Goal: Task Accomplishment & Management: Complete application form

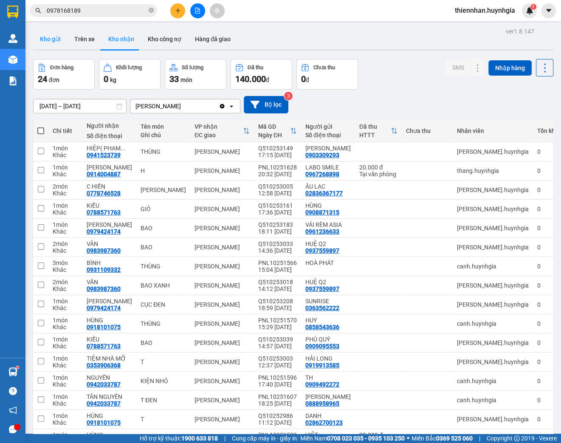
click at [42, 39] on button "Kho gửi" at bounding box center [50, 39] width 34 height 20
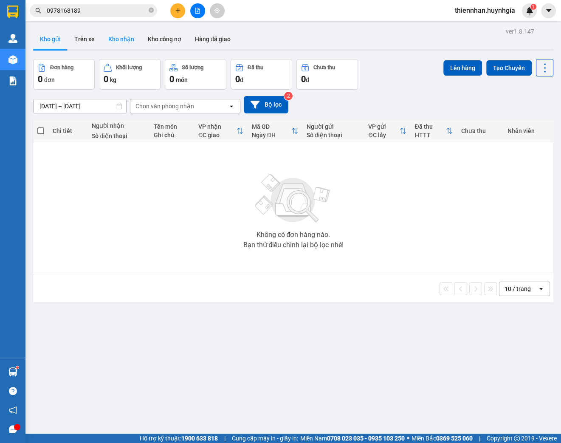
click at [118, 42] on button "Kho nhận" at bounding box center [122, 39] width 40 height 20
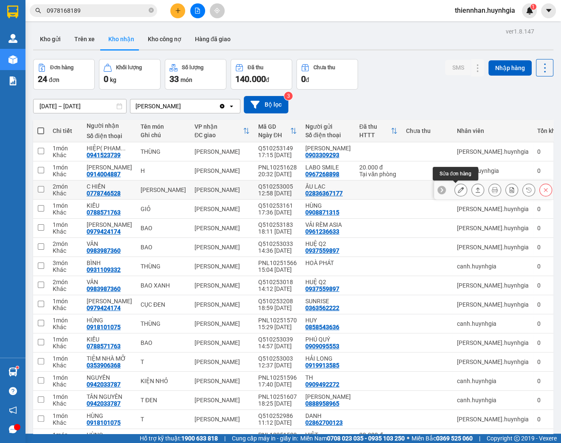
click at [458, 188] on icon at bounding box center [461, 190] width 6 height 6
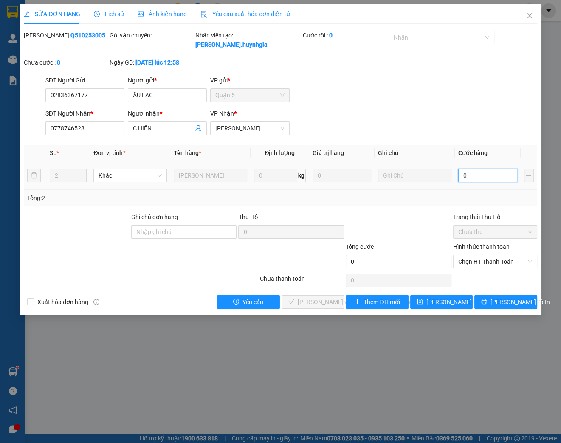
click at [478, 175] on input "0" at bounding box center [487, 176] width 59 height 14
type input "001"
type input "1"
type input "0.012"
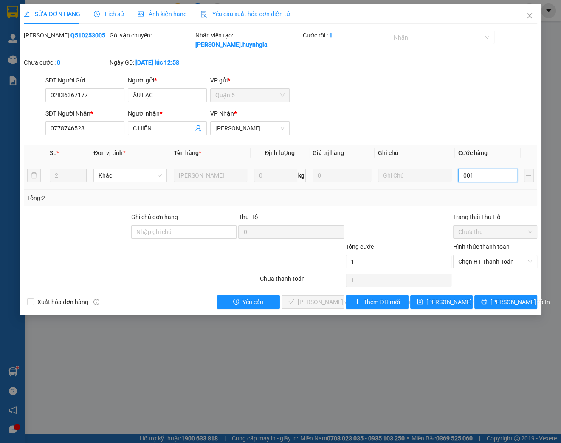
type input "12"
type input "00.120"
type input "120"
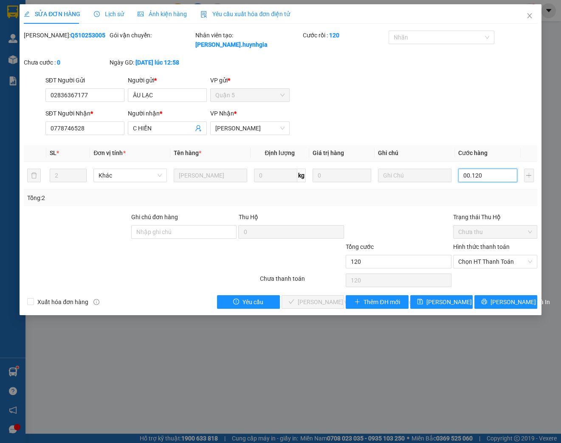
type input "000.120"
type input "120"
click at [446, 177] on tr "2 Khác [PERSON_NAME] 0 kg 0 000.120" at bounding box center [281, 175] width 514 height 28
type input "1"
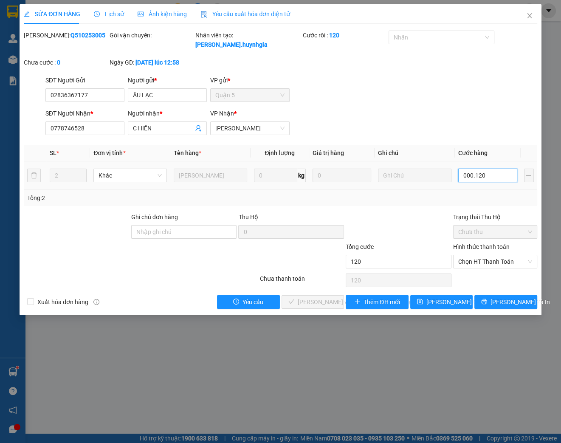
type input "1"
type input "12"
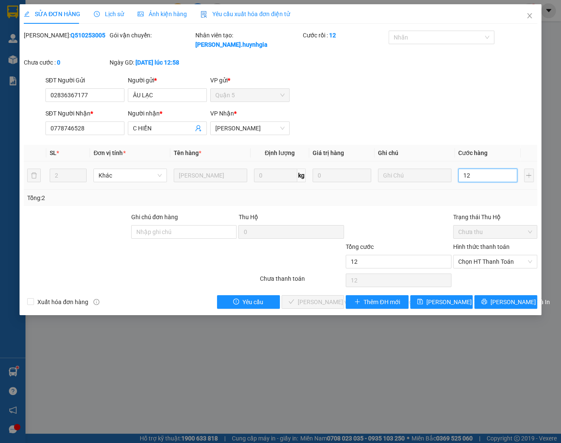
type input "120"
type input "1.200"
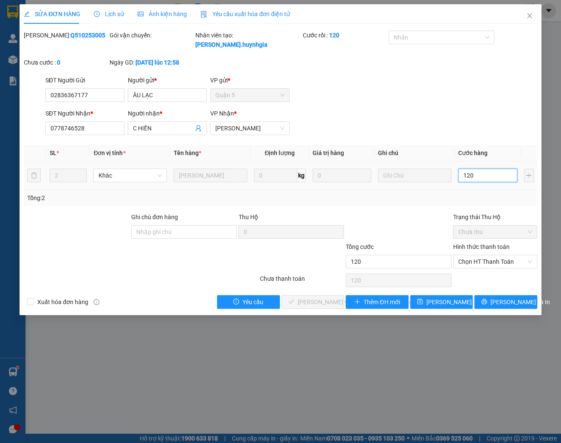
type input "1.200"
type input "12.000"
type input "120.000"
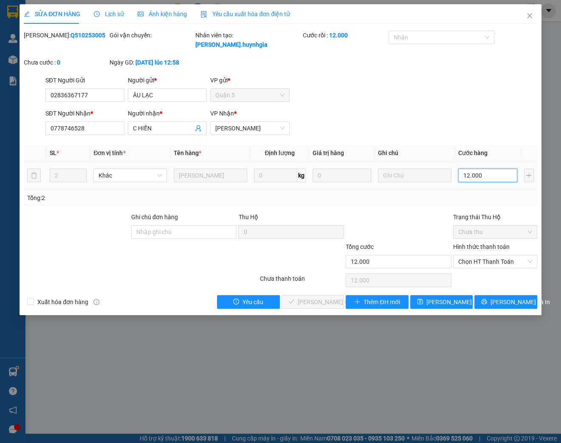
type input "120.000"
click at [505, 261] on span "Chọn HT Thanh Toán" at bounding box center [495, 261] width 74 height 13
type input "120.000"
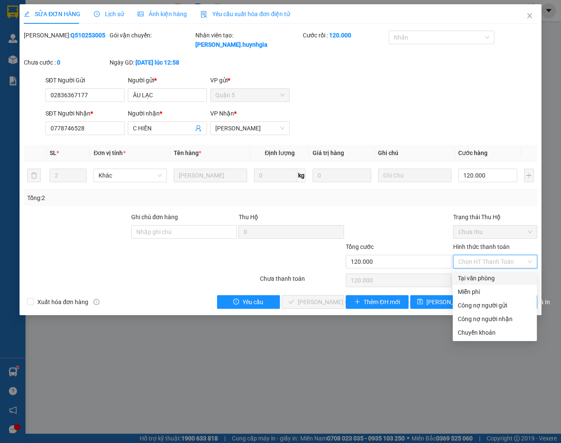
click at [484, 277] on div "Tại văn phòng" at bounding box center [495, 278] width 74 height 9
type input "0"
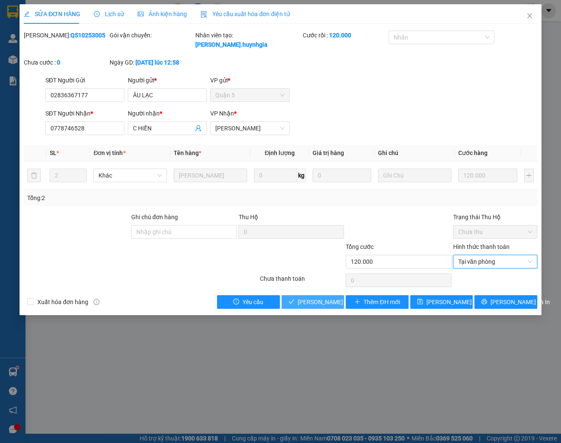
click at [327, 301] on span "[PERSON_NAME] và [PERSON_NAME] hàng" at bounding box center [355, 301] width 115 height 9
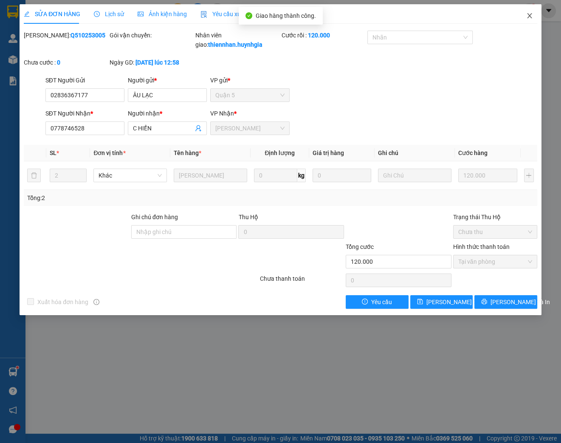
click at [528, 16] on icon "close" at bounding box center [529, 15] width 7 height 7
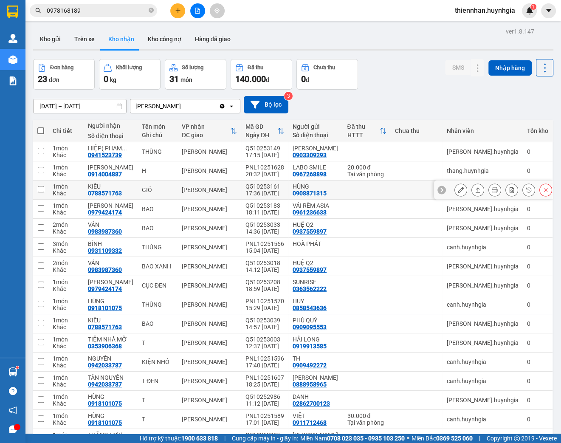
click at [458, 191] on icon at bounding box center [461, 190] width 6 height 6
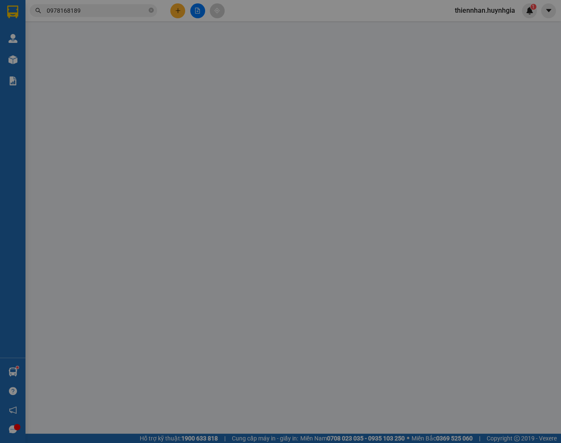
type input "0908871315"
type input "HÙNG"
type input "0788571763"
type input "KIỀU"
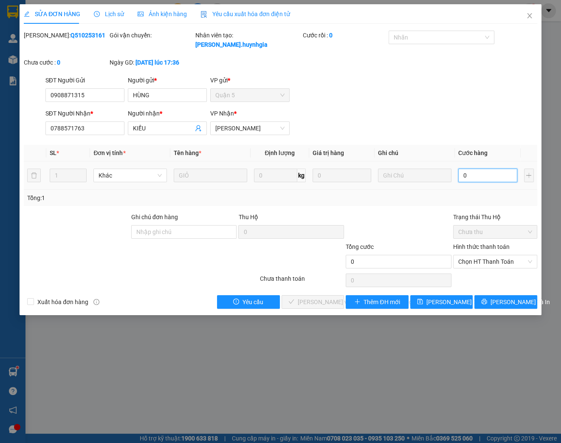
click at [475, 178] on input "0" at bounding box center [487, 176] width 59 height 14
type input "2"
type input "20"
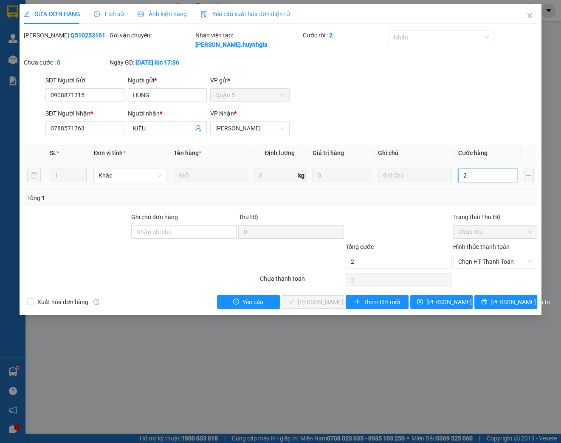
type input "20"
type input "200"
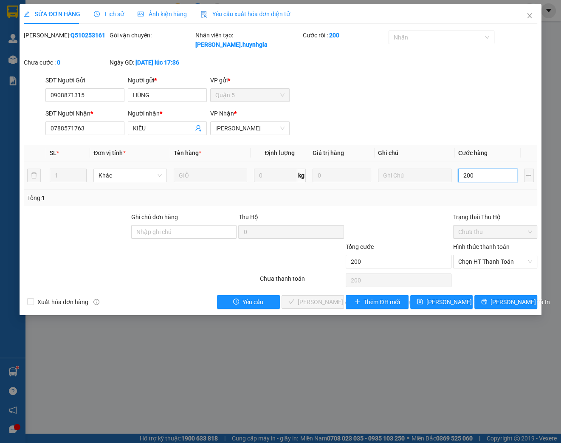
type input "2.000"
type input "20.000"
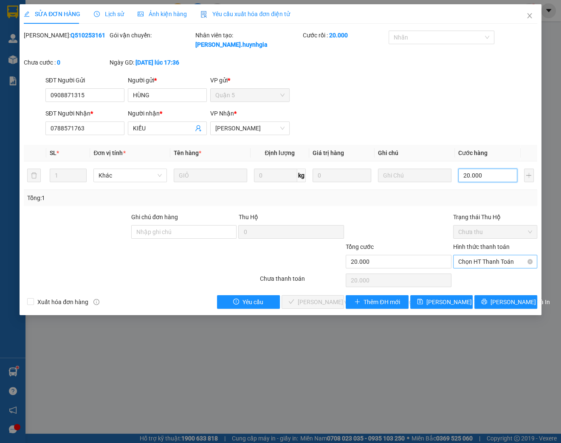
click at [500, 263] on span "Chọn HT Thanh Toán" at bounding box center [495, 261] width 74 height 13
type input "20.000"
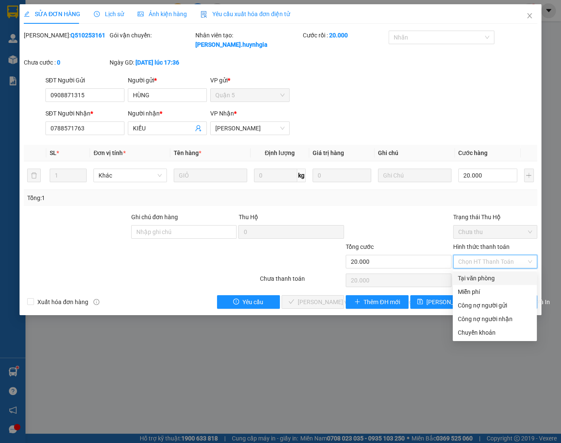
click at [492, 275] on div "Tại văn phòng" at bounding box center [495, 278] width 74 height 9
type input "0"
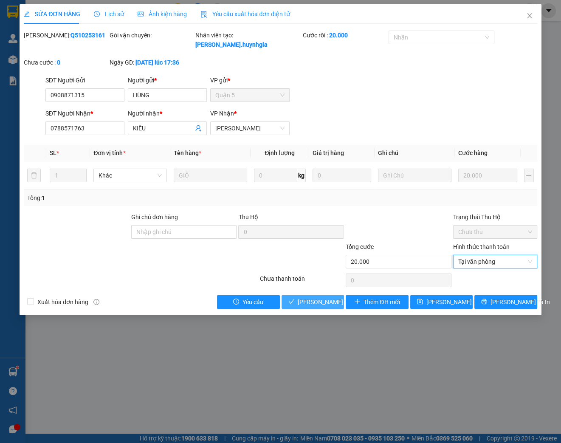
click at [302, 304] on span "[PERSON_NAME] và [PERSON_NAME] hàng" at bounding box center [355, 301] width 115 height 9
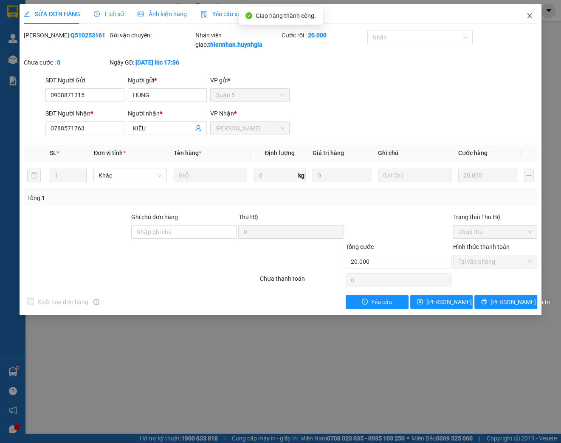
click at [528, 17] on icon "close" at bounding box center [529, 15] width 7 height 7
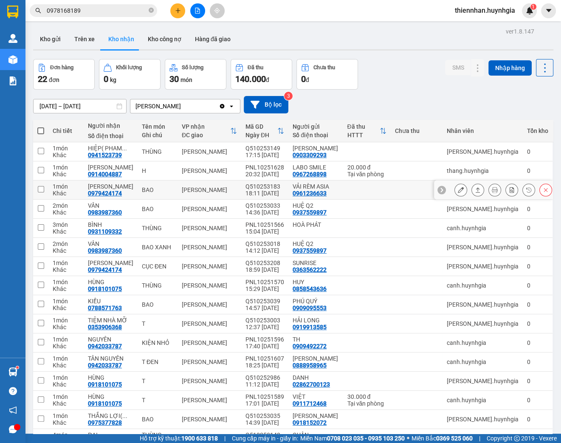
click at [458, 189] on icon at bounding box center [461, 190] width 6 height 6
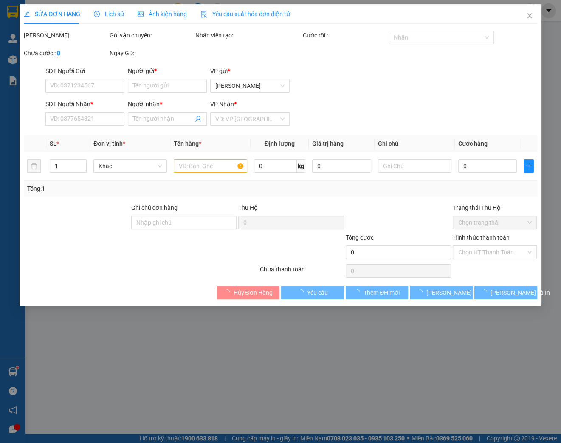
type input "0961236633"
type input "VẢI RÈM ASIA"
type input "0979424174"
type input "[PERSON_NAME]"
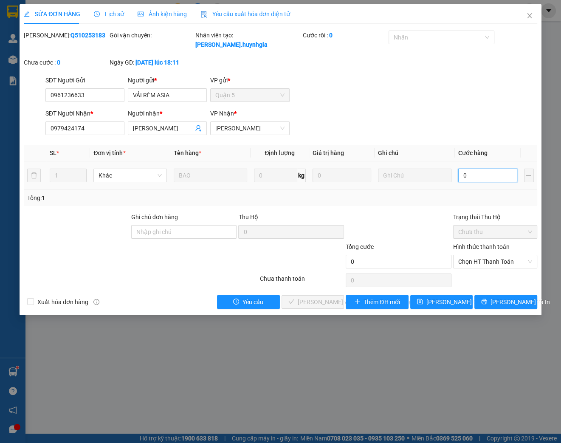
click at [477, 172] on input "0" at bounding box center [487, 176] width 59 height 14
type input "5"
type input "50"
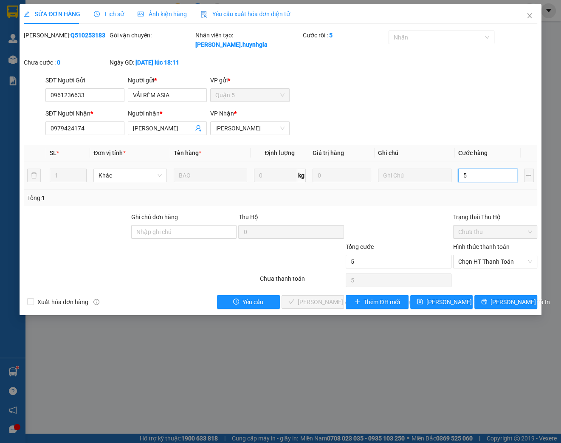
type input "50"
type input "500"
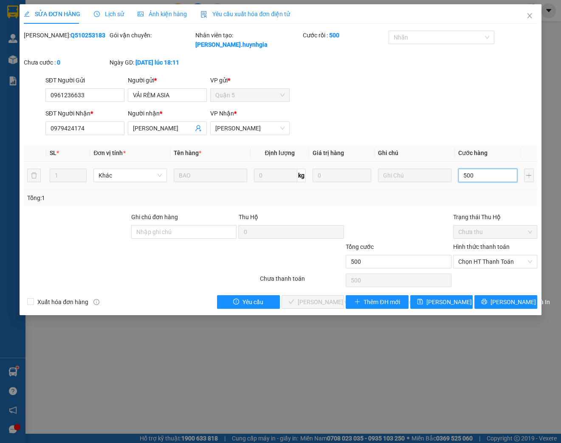
type input "5.000"
type input "50.000"
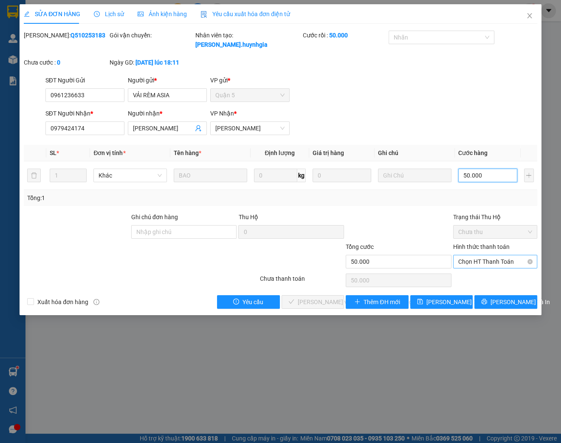
click at [480, 265] on span "Chọn HT Thanh Toán" at bounding box center [495, 261] width 74 height 13
type input "50.000"
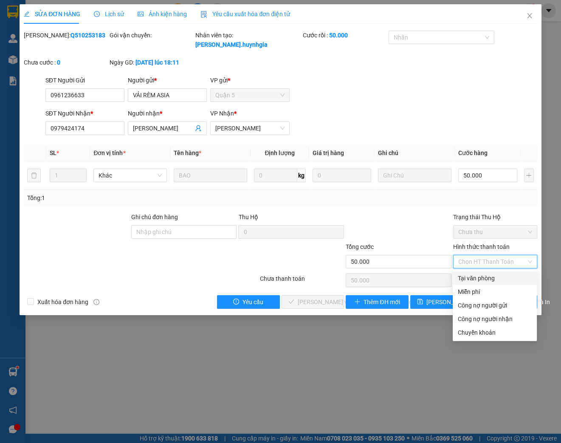
click at [480, 279] on div "Tại văn phòng" at bounding box center [495, 278] width 74 height 9
type input "0"
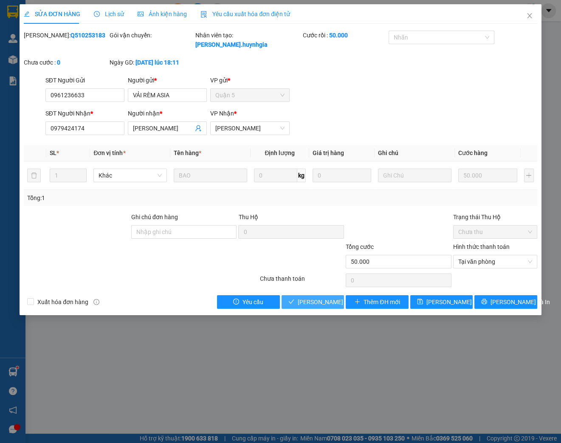
click at [314, 304] on span "[PERSON_NAME] và [PERSON_NAME] hàng" at bounding box center [355, 301] width 115 height 9
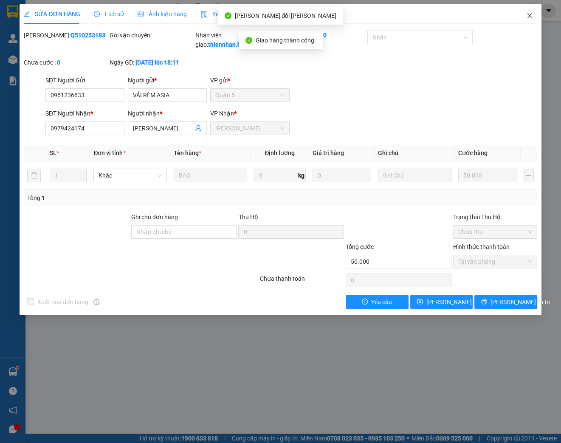
click at [531, 17] on icon "close" at bounding box center [529, 15] width 7 height 7
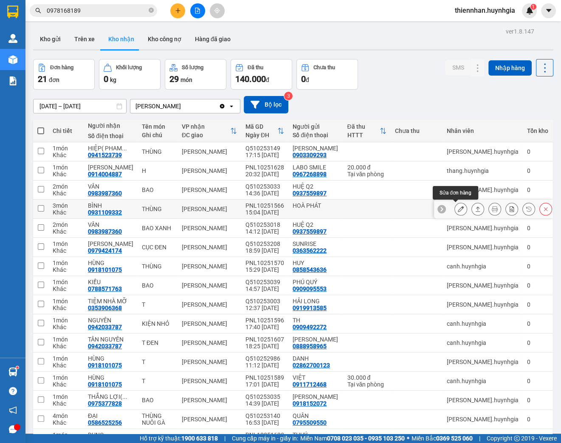
click at [458, 209] on icon at bounding box center [461, 209] width 6 height 6
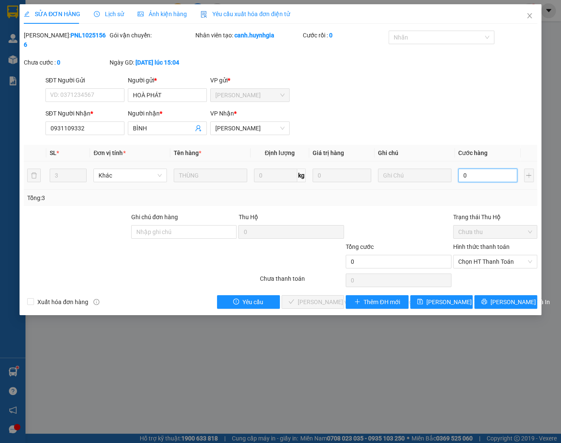
click at [476, 172] on input "0" at bounding box center [487, 176] width 59 height 14
type input "9"
type input "90"
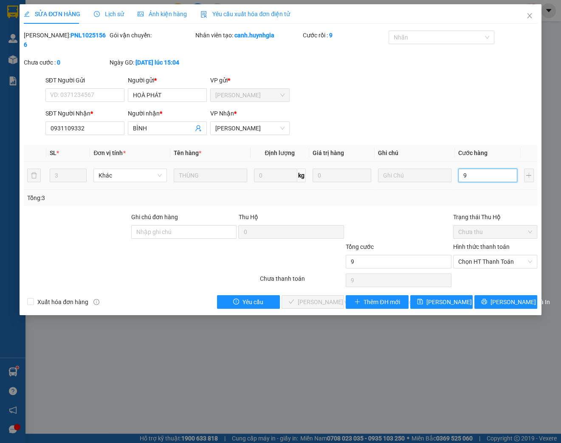
type input "90"
type input "900"
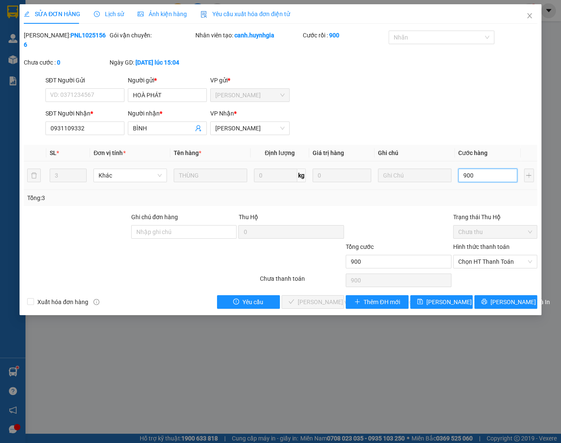
type input "9.000"
type input "90.000"
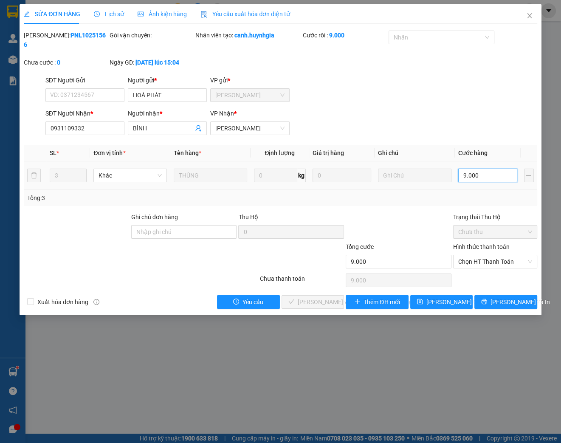
type input "90.000"
click at [492, 262] on span "Chọn HT Thanh Toán" at bounding box center [495, 261] width 74 height 13
type input "90.000"
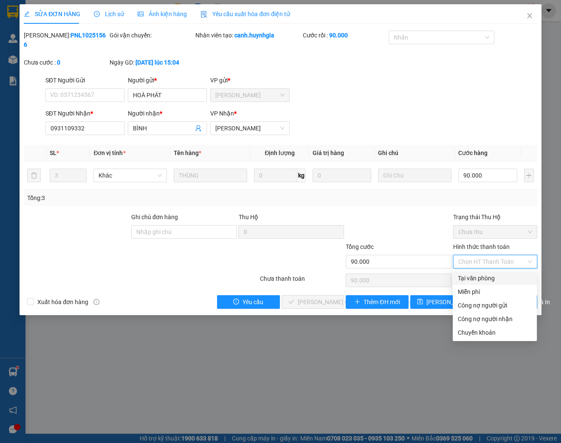
click at [488, 281] on div "Tại văn phòng" at bounding box center [495, 278] width 74 height 9
type input "0"
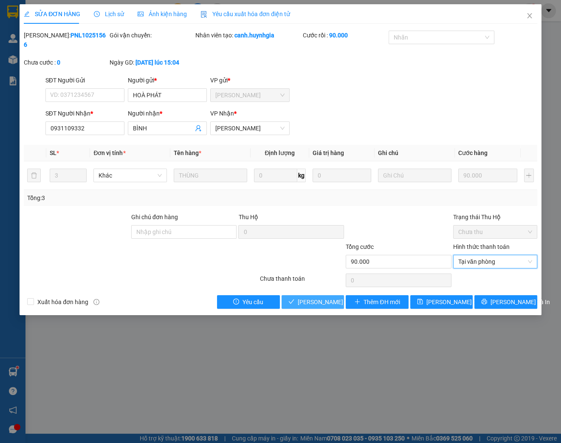
click at [313, 304] on span "[PERSON_NAME] và [PERSON_NAME] hàng" at bounding box center [355, 301] width 115 height 9
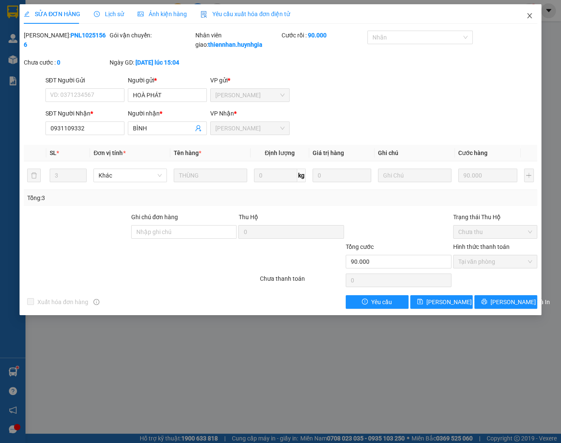
click at [530, 17] on icon "close" at bounding box center [529, 15] width 5 height 5
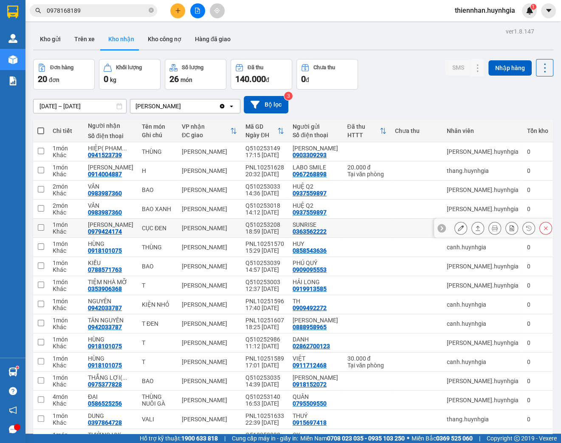
click at [455, 229] on button at bounding box center [461, 228] width 12 height 15
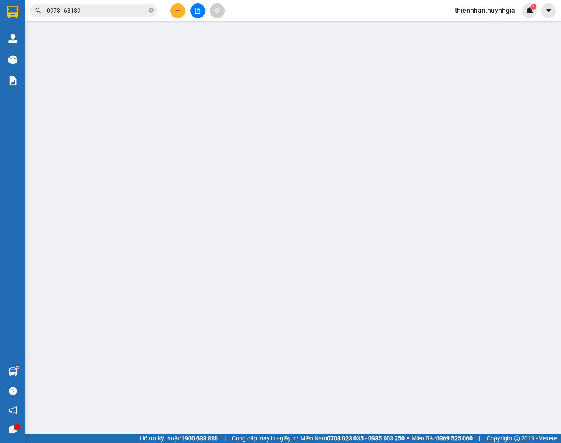
type input "0363562222"
type input "SUNRISE"
type input "0979424174"
type input "[PERSON_NAME]"
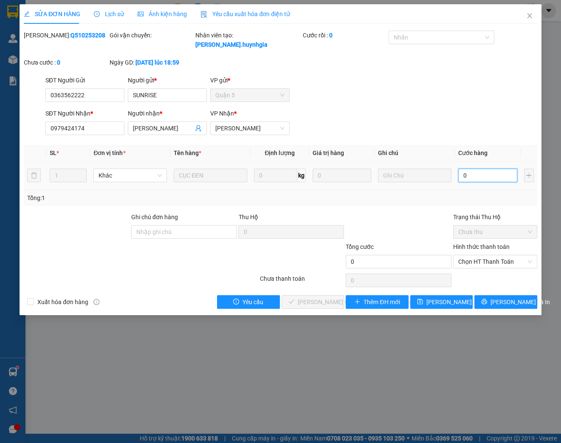
click at [474, 177] on input "0" at bounding box center [487, 176] width 59 height 14
type input "3"
type input "30"
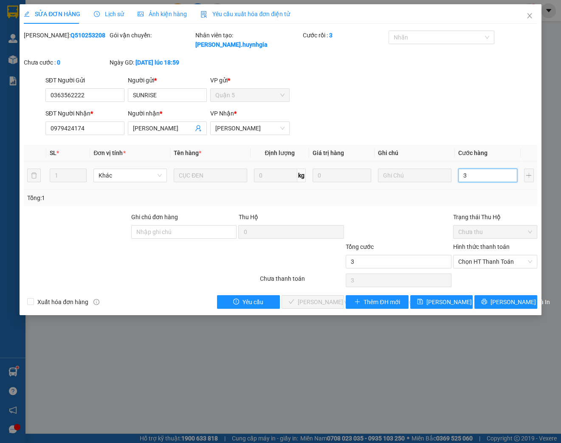
type input "30"
type input "300"
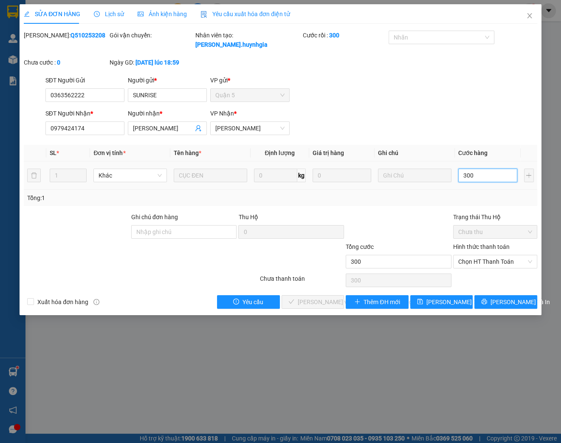
type input "3.000"
type input "30.000"
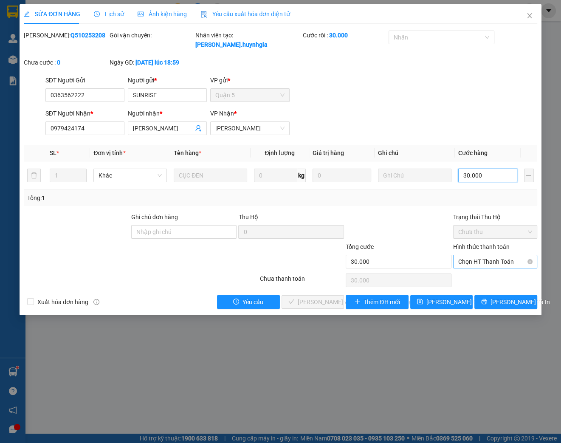
click at [487, 261] on span "Chọn HT Thanh Toán" at bounding box center [495, 261] width 74 height 13
type input "30.000"
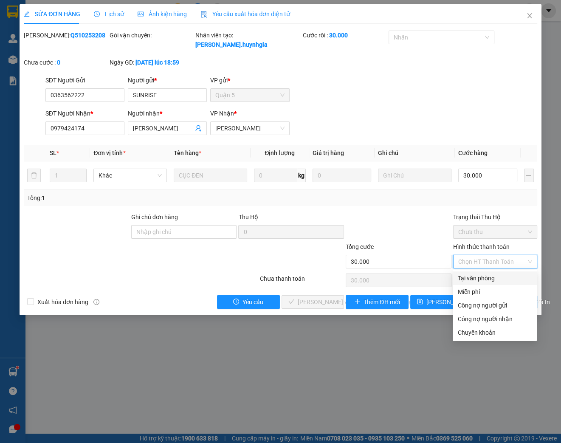
click at [483, 279] on div "Tại văn phòng" at bounding box center [495, 278] width 74 height 9
type input "0"
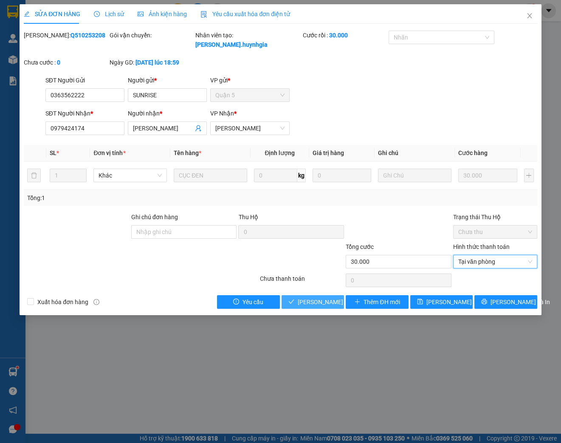
click at [321, 300] on span "[PERSON_NAME] và [PERSON_NAME] hàng" at bounding box center [355, 301] width 115 height 9
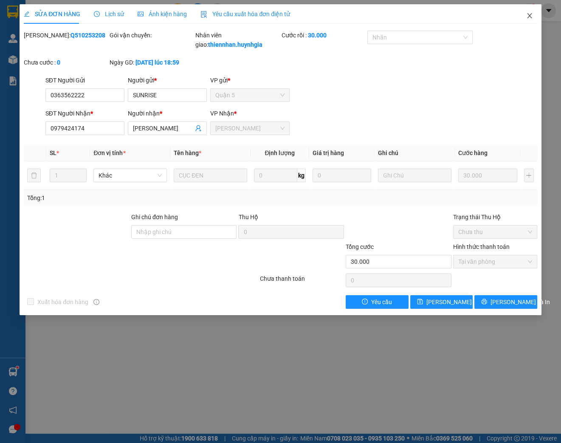
click at [531, 15] on icon "close" at bounding box center [529, 15] width 7 height 7
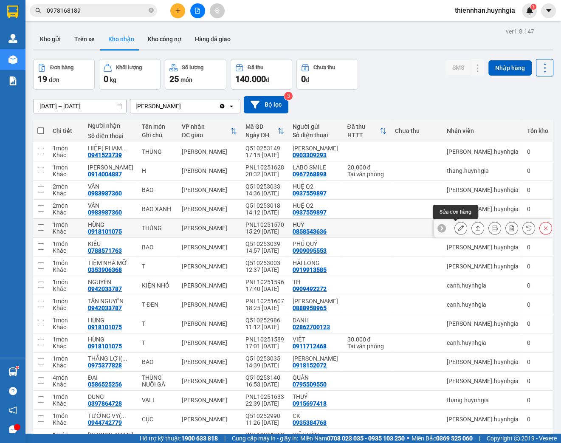
click at [458, 229] on icon at bounding box center [461, 228] width 6 height 6
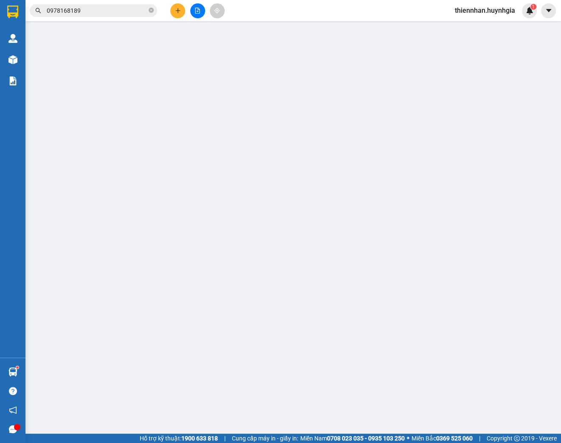
type input "0858543636"
type input "HUY"
type input "0918101075"
type input "HÙNG"
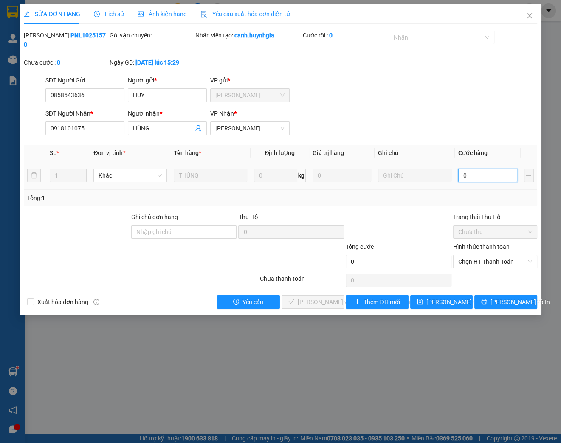
click at [485, 174] on input "0" at bounding box center [487, 176] width 59 height 14
type input "3"
type input "30"
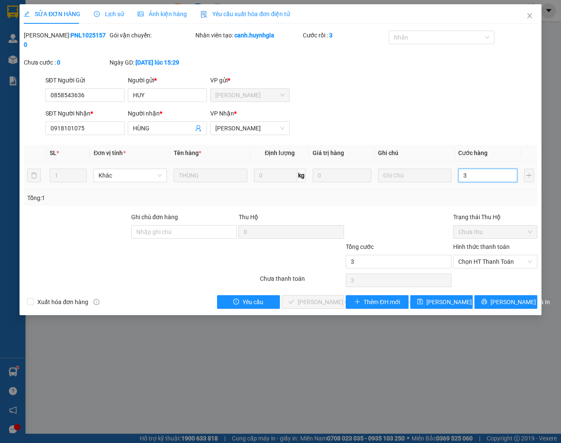
type input "30"
type input "300"
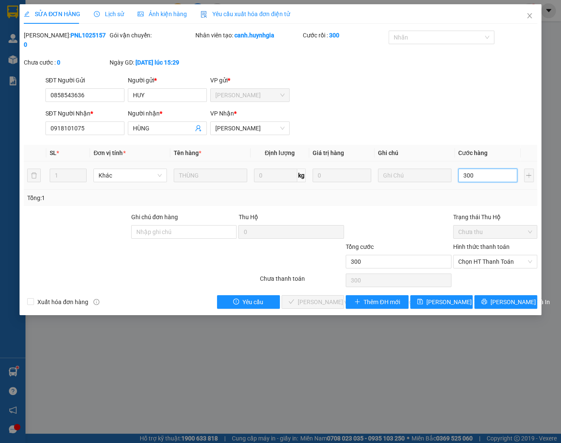
type input "3.000"
type input "30.000"
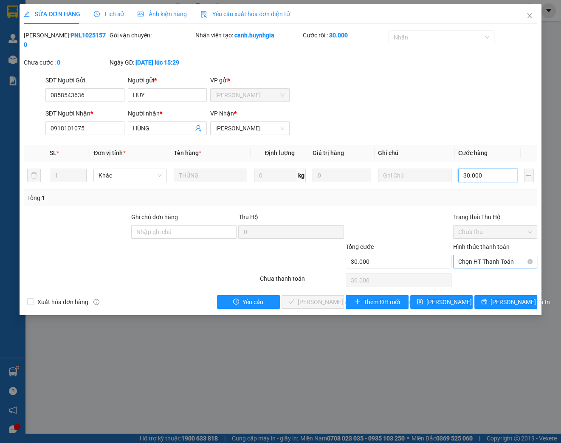
click at [488, 262] on span "Chọn HT Thanh Toán" at bounding box center [495, 261] width 74 height 13
type input "30.000"
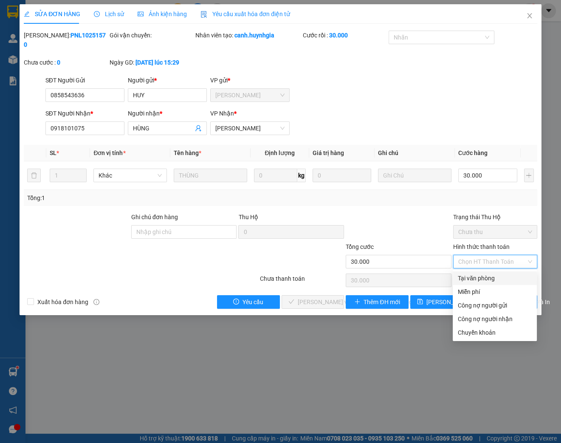
click at [483, 279] on div "Tại văn phòng" at bounding box center [495, 278] width 74 height 9
type input "0"
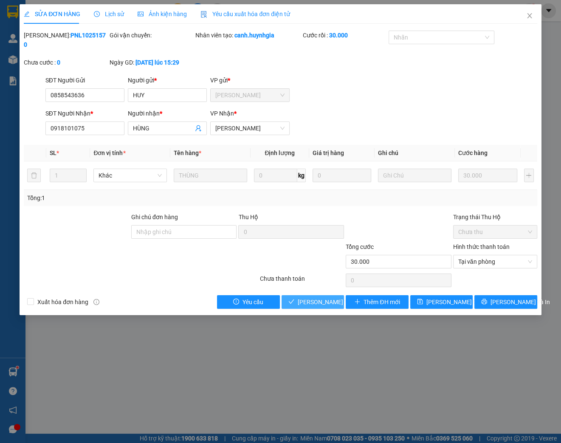
click at [307, 302] on span "[PERSON_NAME] và [PERSON_NAME] hàng" at bounding box center [355, 301] width 115 height 9
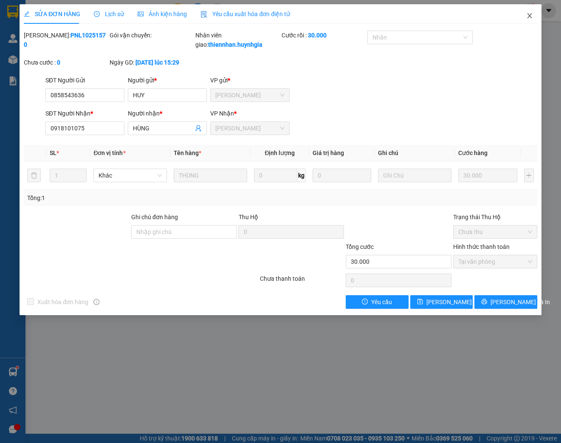
click at [530, 16] on icon "close" at bounding box center [529, 15] width 5 height 5
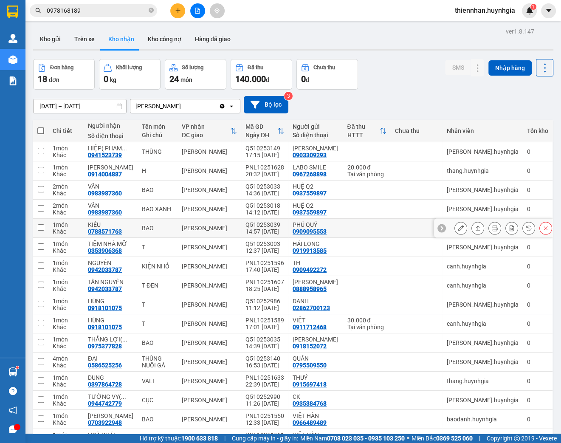
click at [459, 228] on button at bounding box center [461, 228] width 12 height 15
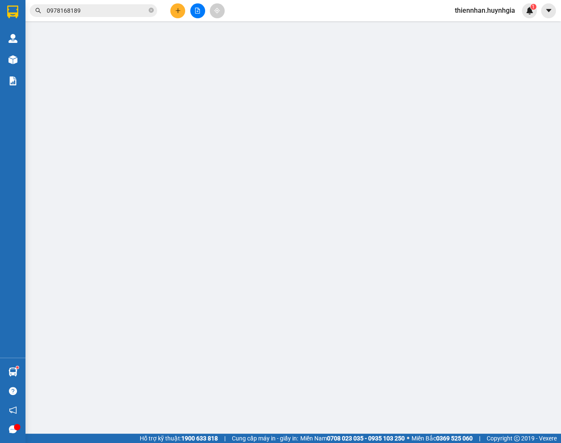
type input "0909095553"
type input "PHÚ QUÝ"
type input "0788571763"
type input "KIỀU"
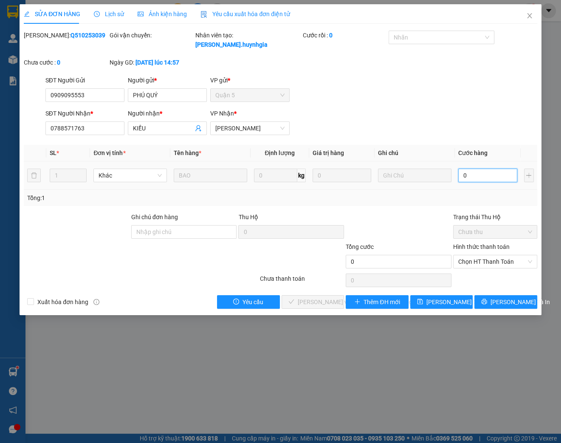
click at [475, 175] on input "0" at bounding box center [487, 176] width 59 height 14
type input "3"
type input "30"
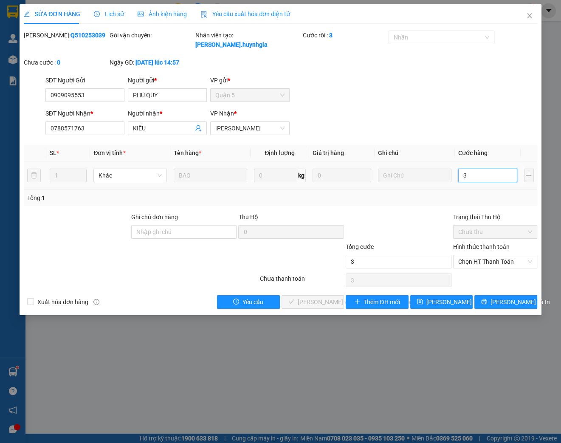
type input "30"
type input "300"
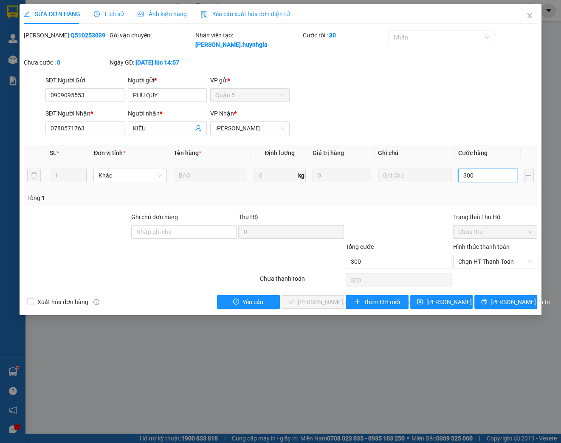
type input "3.000"
type input "30.000"
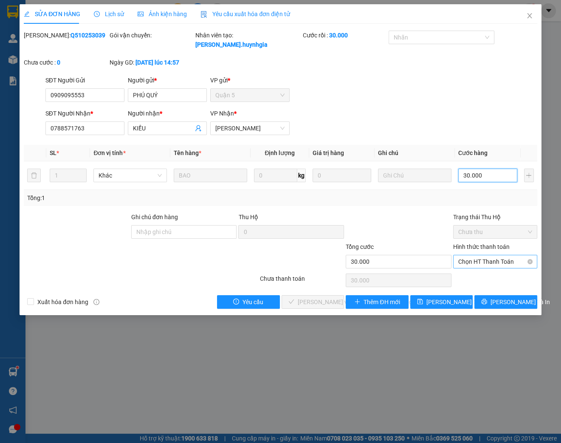
click at [460, 262] on span "Chọn HT Thanh Toán" at bounding box center [495, 261] width 74 height 13
type input "30.000"
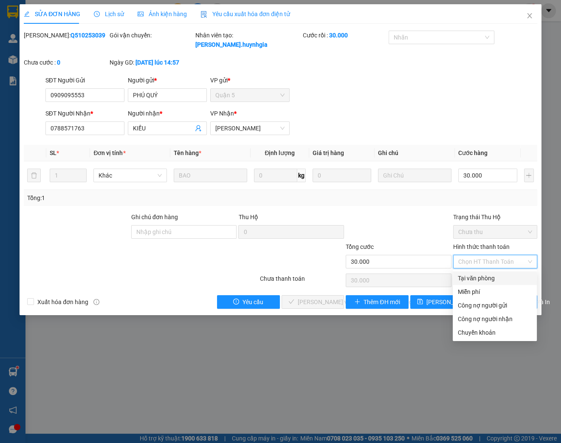
click at [469, 277] on div "Tại văn phòng" at bounding box center [495, 278] width 74 height 9
type input "0"
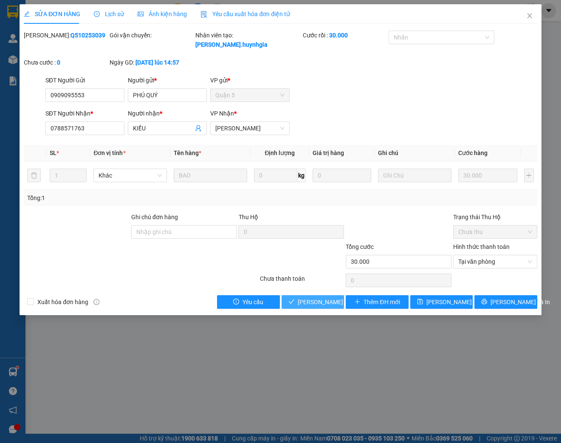
click at [329, 301] on span "[PERSON_NAME] và [PERSON_NAME] hàng" at bounding box center [355, 301] width 115 height 9
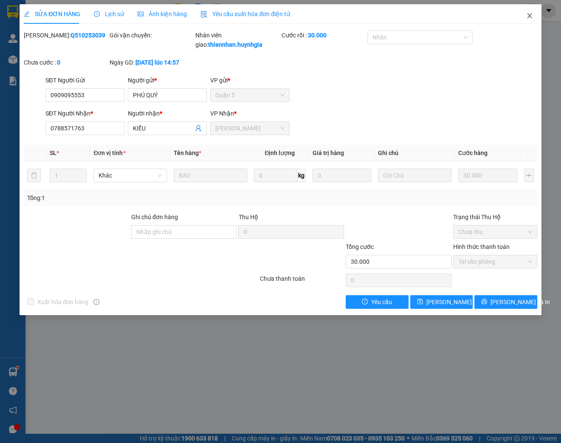
click at [528, 17] on icon "close" at bounding box center [529, 15] width 7 height 7
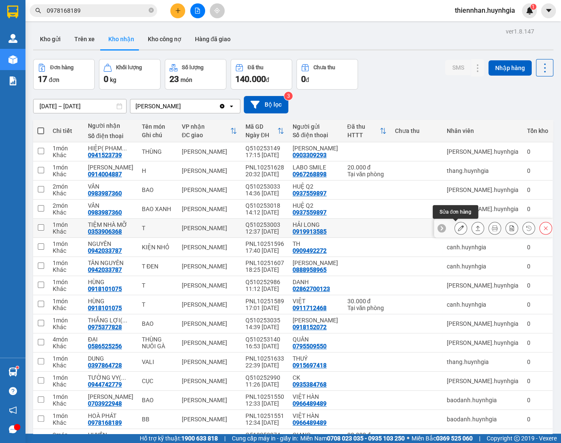
click at [458, 227] on icon at bounding box center [461, 228] width 6 height 6
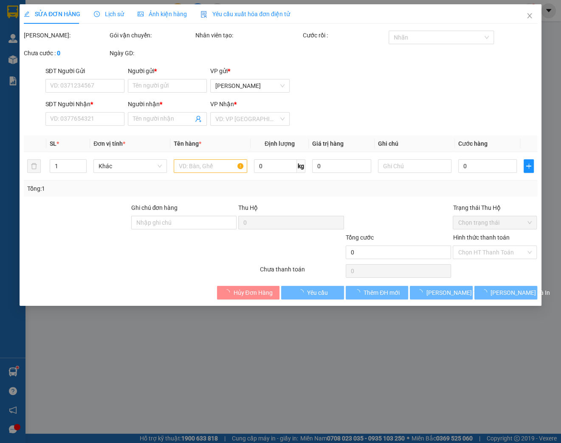
type input "0919913585"
type input "HẢI LONG"
type input "0353906368"
type input "TIỆM NHÀ MỠ"
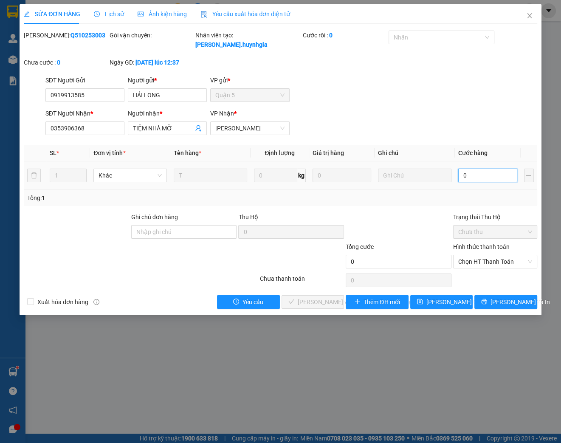
click at [473, 174] on input "0" at bounding box center [487, 176] width 59 height 14
type input "5"
type input "50"
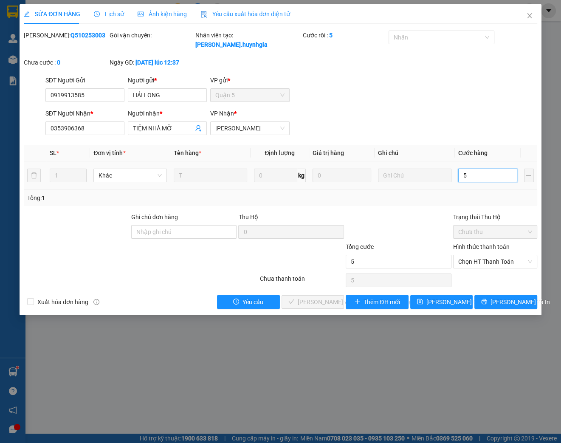
type input "50"
type input "500"
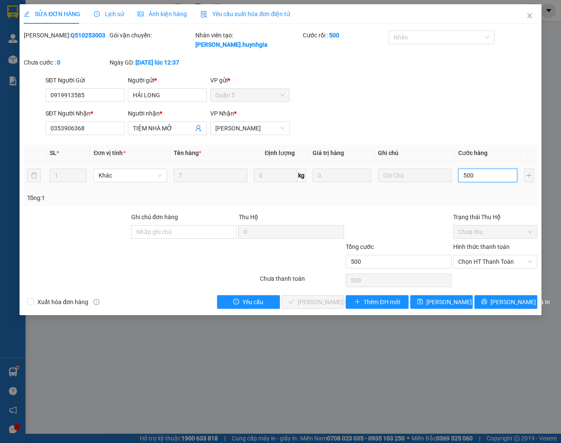
type input "5.000"
type input "50.000"
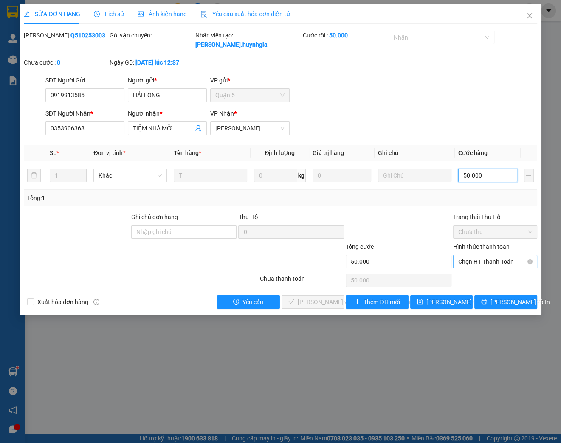
click at [477, 262] on span "Chọn HT Thanh Toán" at bounding box center [495, 261] width 74 height 13
type input "50.000"
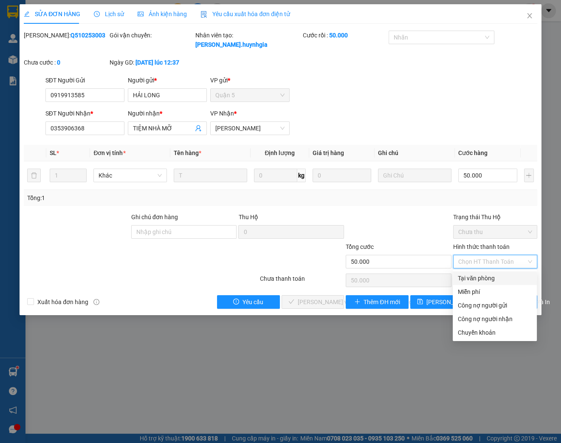
click at [477, 275] on div "Tại văn phòng" at bounding box center [495, 278] width 74 height 9
type input "0"
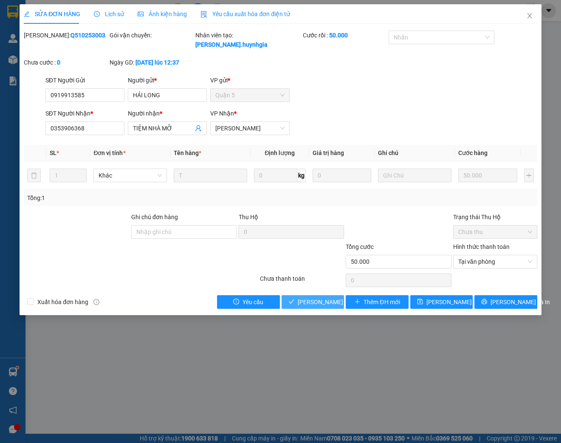
click at [305, 302] on span "[PERSON_NAME] và [PERSON_NAME] hàng" at bounding box center [355, 301] width 115 height 9
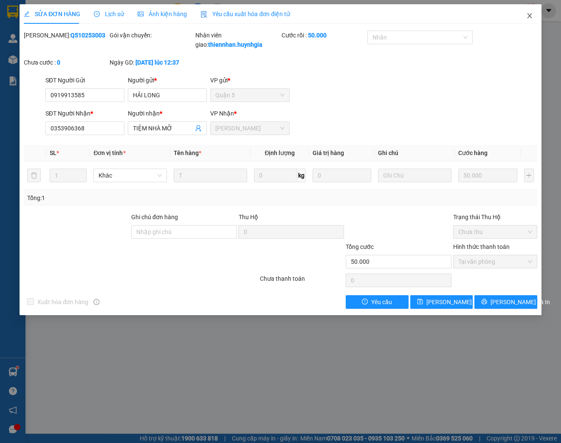
click at [528, 13] on icon "close" at bounding box center [529, 15] width 7 height 7
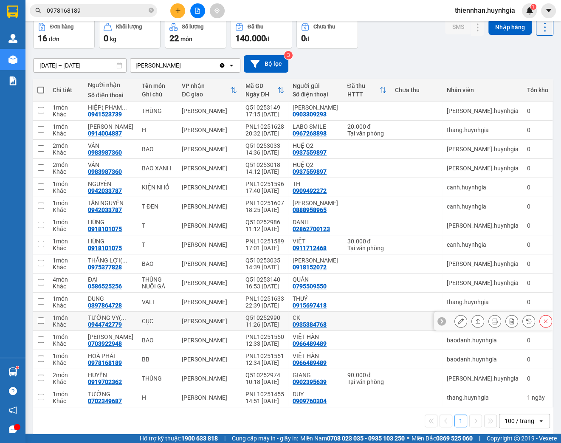
scroll to position [47, 0]
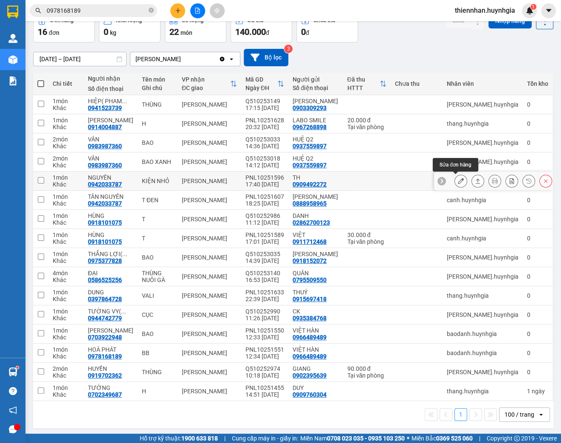
click at [458, 181] on icon at bounding box center [461, 181] width 6 height 6
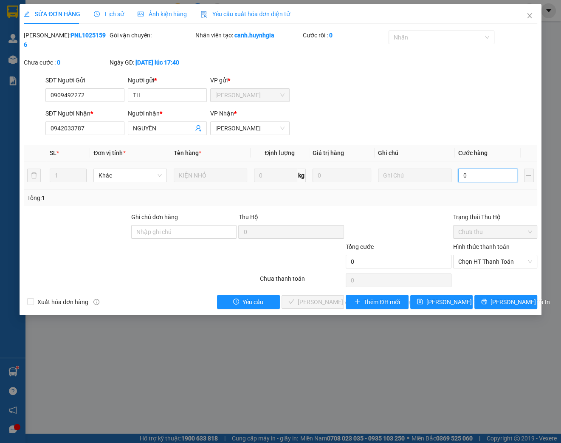
click at [477, 175] on input "0" at bounding box center [487, 176] width 59 height 14
type input "2"
type input "20"
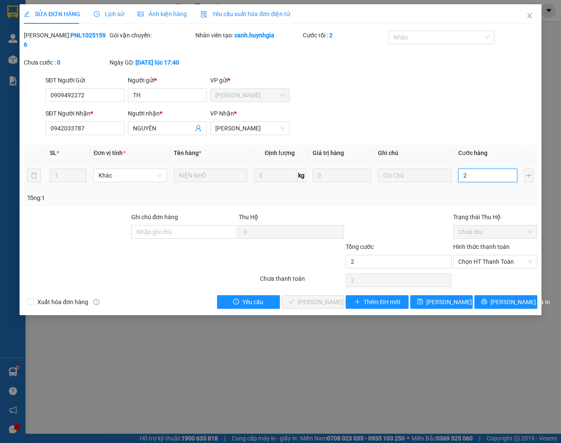
type input "20"
type input "200"
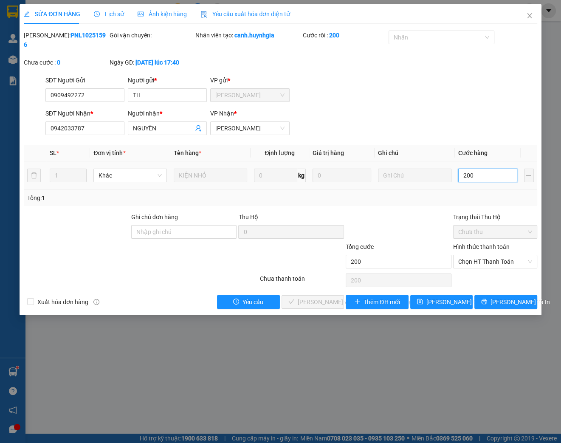
type input "2.000"
type input "20.000"
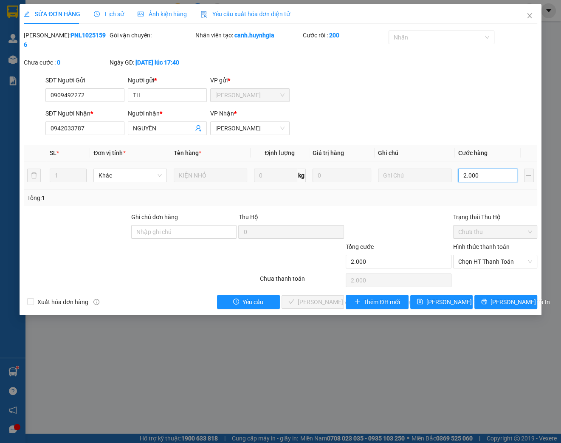
type input "20.000"
click at [503, 262] on span "Chọn HT Thanh Toán" at bounding box center [495, 261] width 74 height 13
type input "20.000"
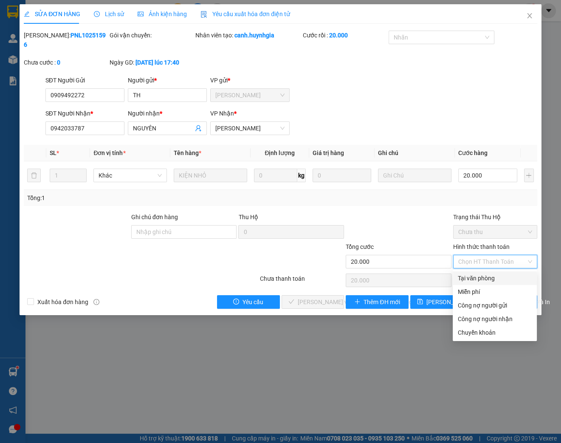
click at [488, 278] on div "Tại văn phòng" at bounding box center [495, 278] width 74 height 9
type input "0"
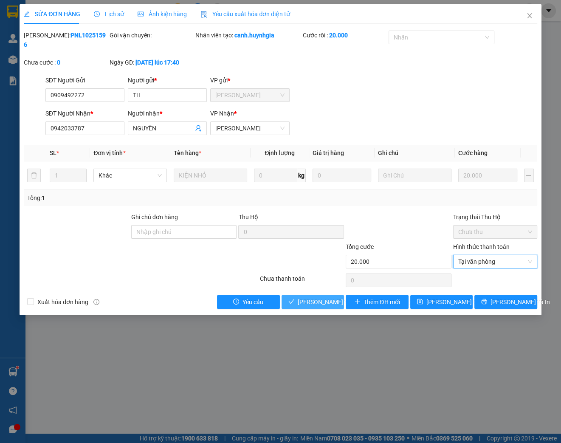
click at [333, 305] on span "[PERSON_NAME] và [PERSON_NAME] hàng" at bounding box center [355, 301] width 115 height 9
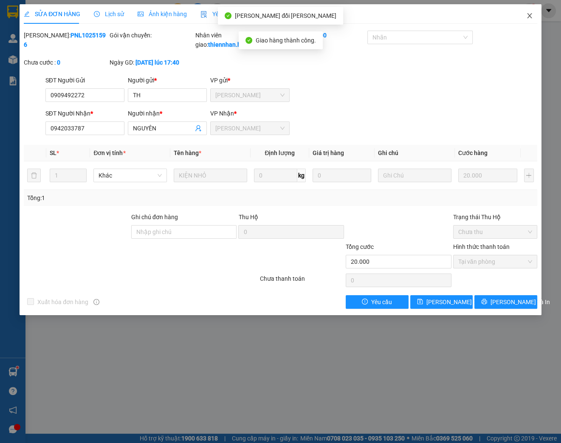
click at [528, 15] on icon "close" at bounding box center [529, 15] width 5 height 5
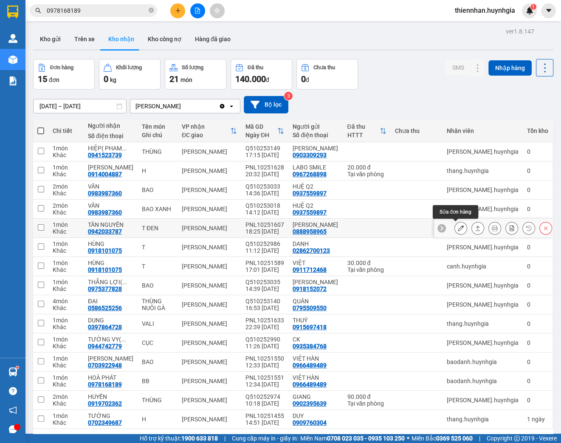
click at [458, 229] on icon at bounding box center [461, 228] width 6 height 6
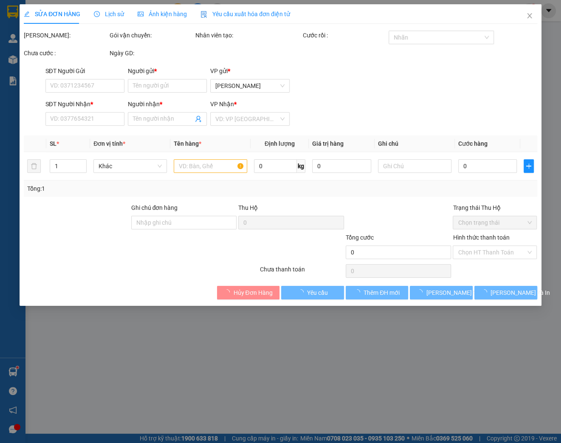
type input "0888958965"
type input "[PERSON_NAME]"
type input "0942033787"
type input "TÂN NGUYÊN"
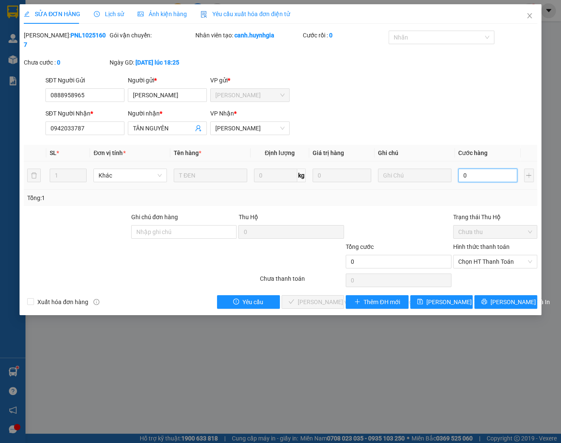
click at [479, 177] on input "0" at bounding box center [487, 176] width 59 height 14
type input "3"
type input "30"
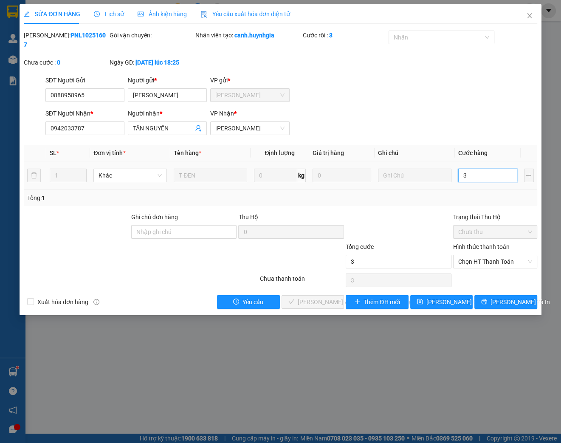
type input "30"
type input "300"
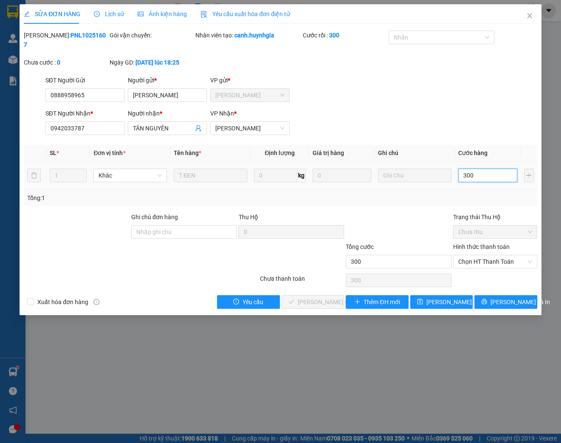
type input "3.000"
click at [478, 260] on span "Chọn HT Thanh Toán" at bounding box center [495, 261] width 74 height 13
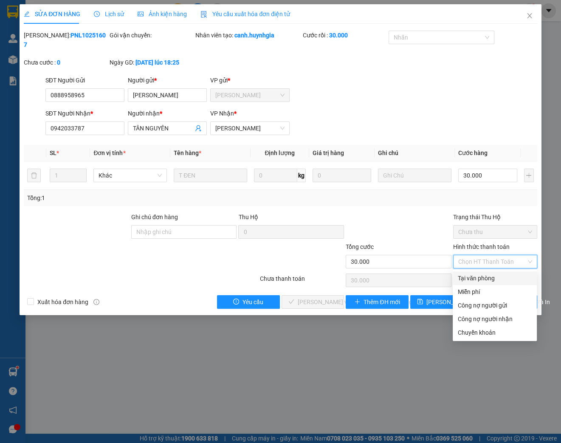
click at [482, 279] on div "Tại văn phòng" at bounding box center [495, 278] width 74 height 9
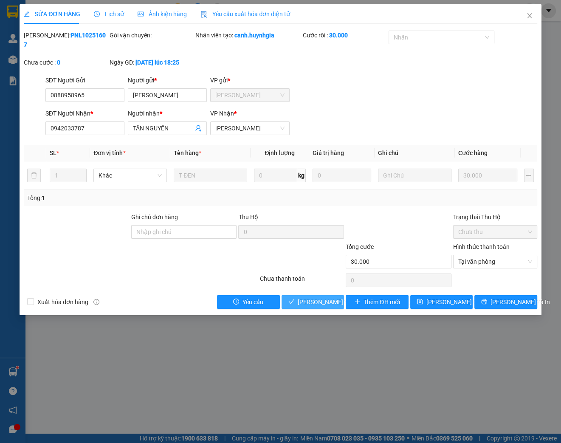
click at [317, 301] on span "[PERSON_NAME] và [PERSON_NAME] hàng" at bounding box center [355, 301] width 115 height 9
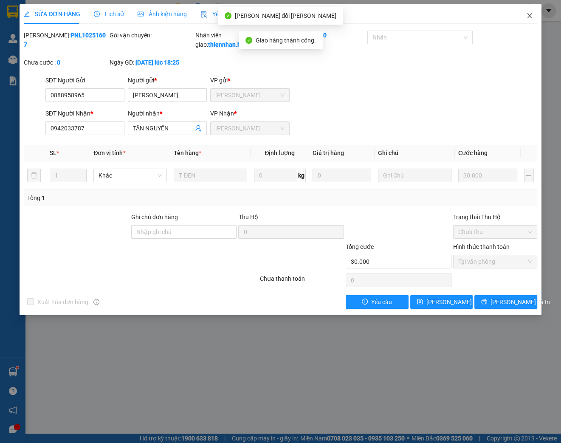
click at [531, 15] on icon "close" at bounding box center [529, 15] width 7 height 7
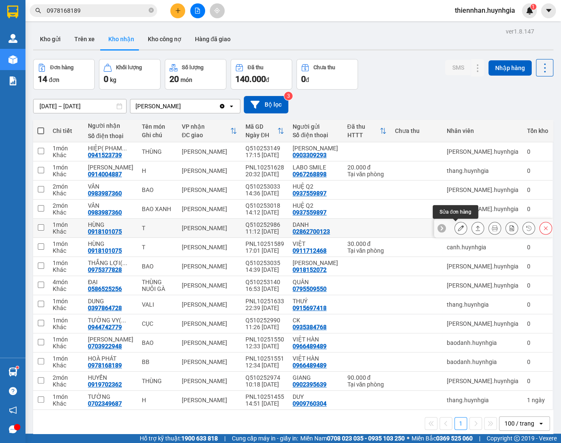
click at [458, 229] on icon at bounding box center [461, 228] width 6 height 6
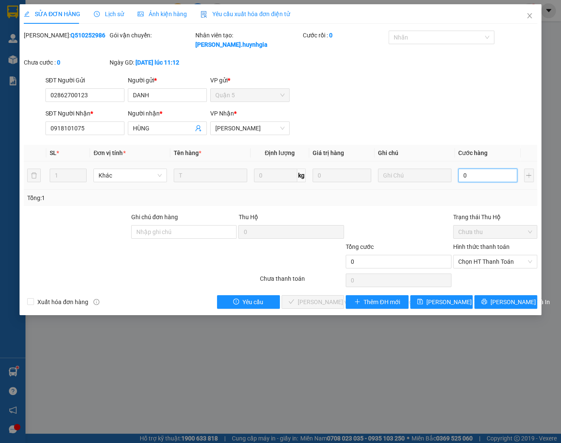
click at [469, 175] on input "0" at bounding box center [487, 176] width 59 height 14
click at [486, 261] on span "Chọn HT Thanh Toán" at bounding box center [495, 261] width 74 height 13
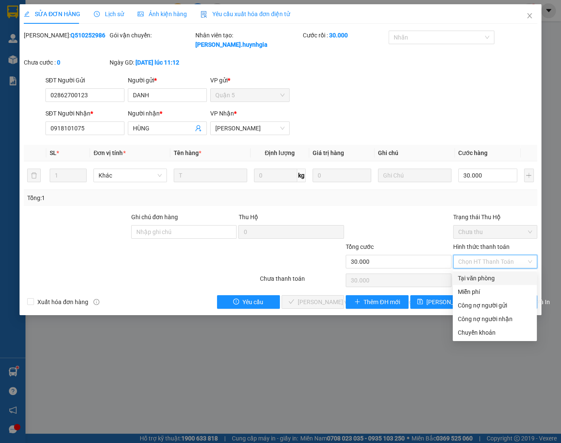
click at [480, 278] on div "Tại văn phòng" at bounding box center [495, 278] width 74 height 9
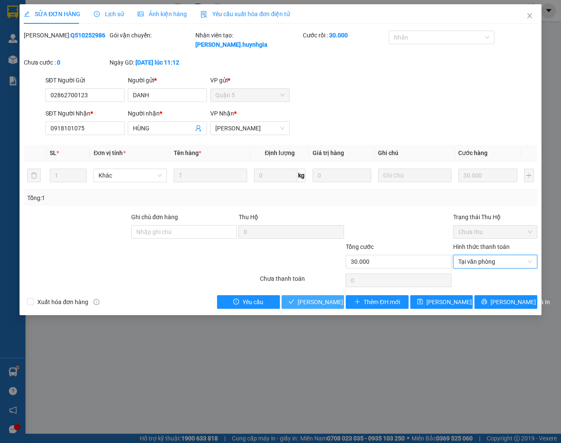
click at [309, 305] on span "[PERSON_NAME] và [PERSON_NAME] hàng" at bounding box center [355, 301] width 115 height 9
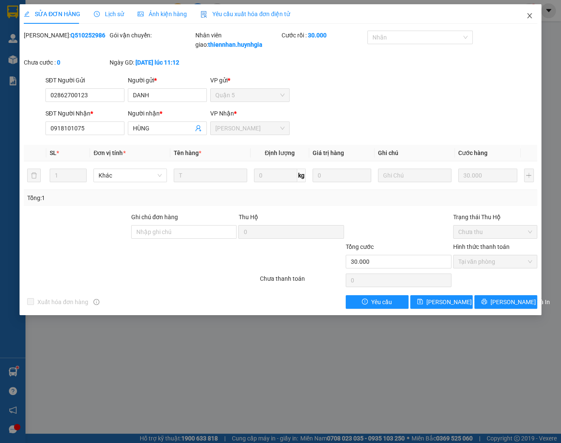
click at [531, 17] on icon "close" at bounding box center [529, 15] width 7 height 7
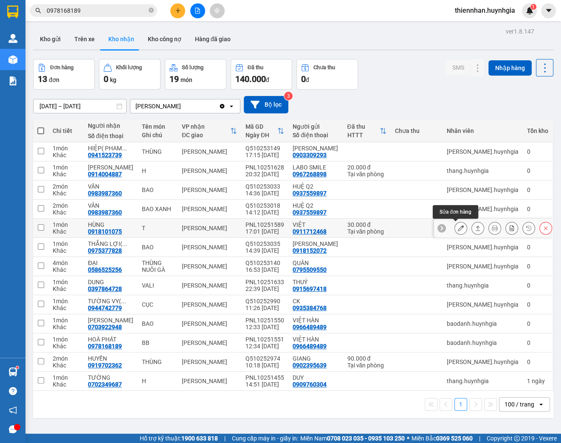
click at [455, 228] on button at bounding box center [461, 228] width 12 height 15
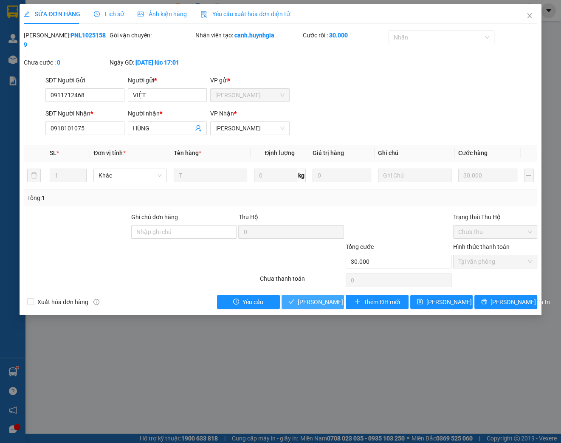
click at [321, 307] on button "[PERSON_NAME] và [PERSON_NAME] hàng" at bounding box center [313, 302] width 63 height 14
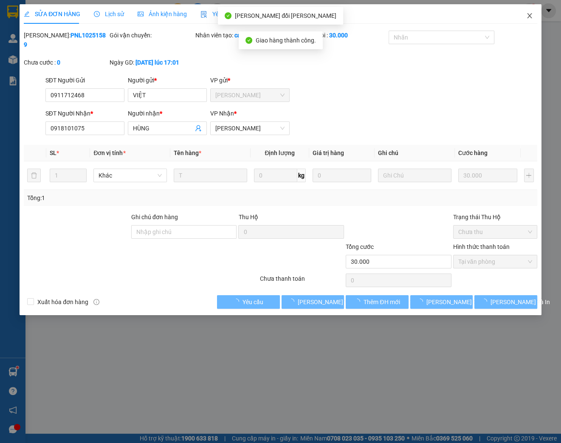
click at [527, 14] on icon "close" at bounding box center [529, 15] width 7 height 7
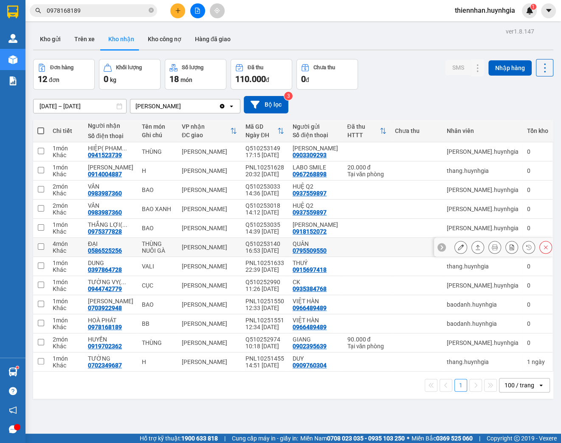
click at [458, 246] on icon at bounding box center [461, 247] width 6 height 6
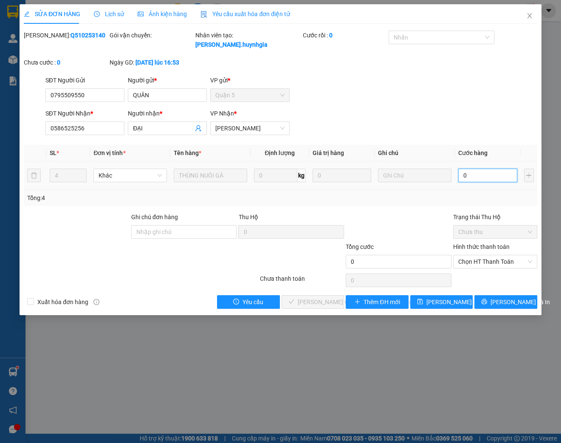
click at [475, 175] on input "0" at bounding box center [487, 176] width 59 height 14
click at [493, 263] on span "Chọn HT Thanh Toán" at bounding box center [495, 261] width 74 height 13
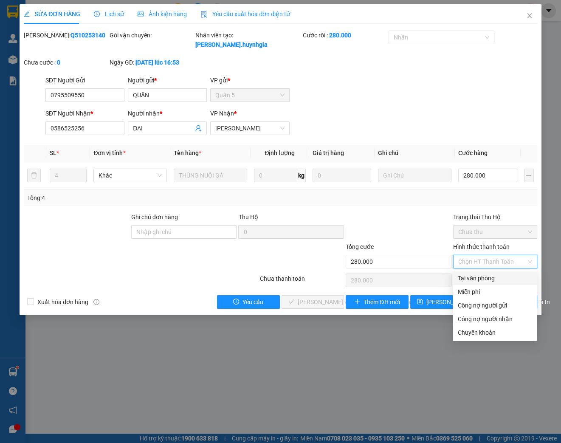
click at [489, 280] on div "Tại văn phòng" at bounding box center [495, 278] width 74 height 9
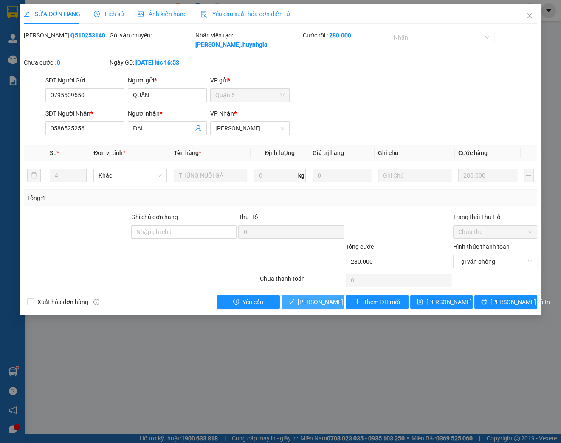
click at [317, 302] on span "[PERSON_NAME] và [PERSON_NAME] hàng" at bounding box center [355, 301] width 115 height 9
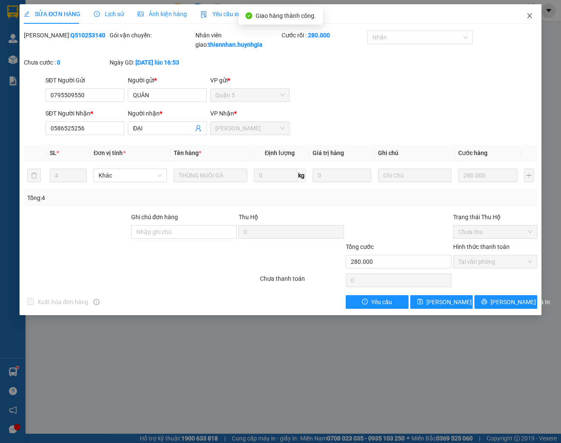
click at [528, 17] on icon "close" at bounding box center [529, 15] width 5 height 5
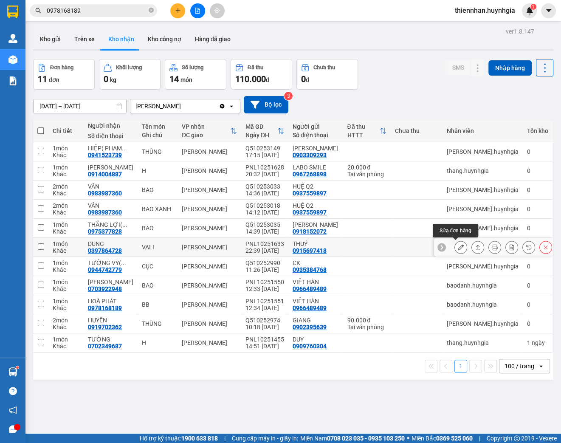
click at [455, 250] on button at bounding box center [461, 247] width 12 height 15
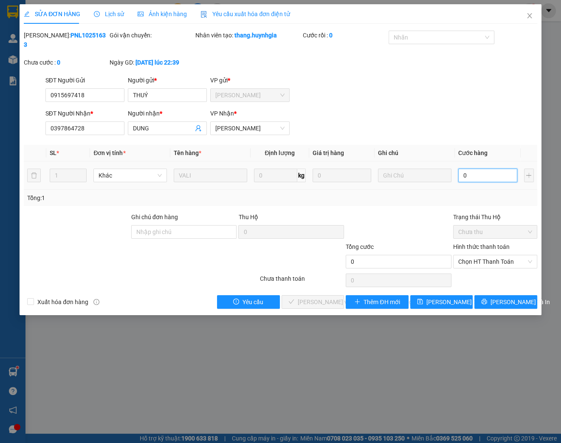
click at [476, 174] on input "0" at bounding box center [487, 176] width 59 height 14
click at [494, 261] on span "Chọn HT Thanh Toán" at bounding box center [495, 261] width 74 height 13
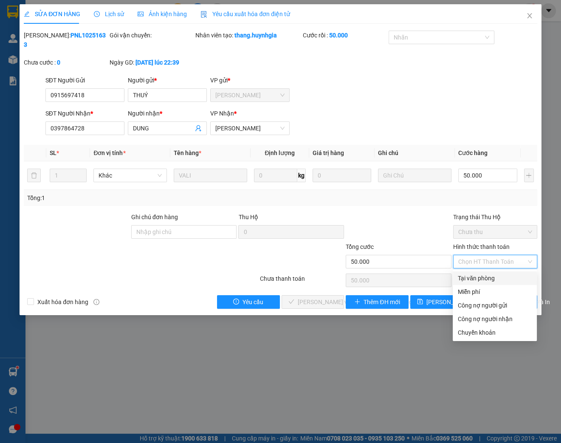
click at [486, 279] on div "Tại văn phòng" at bounding box center [495, 278] width 74 height 9
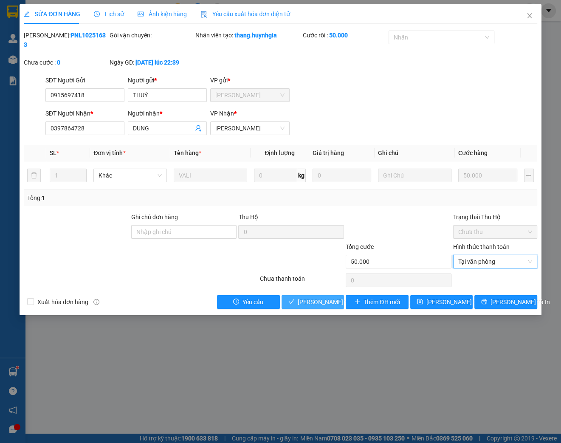
click at [318, 305] on span "[PERSON_NAME] và [PERSON_NAME] hàng" at bounding box center [355, 301] width 115 height 9
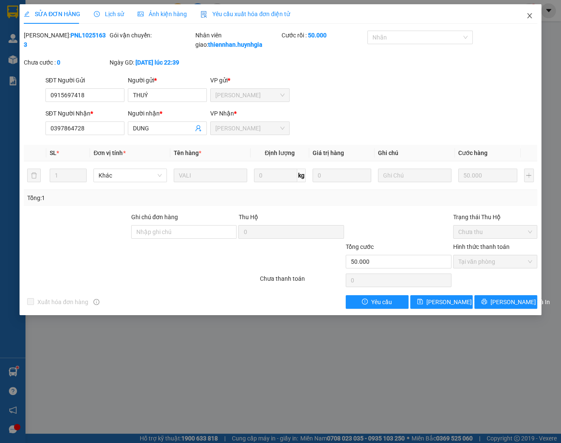
click at [528, 17] on icon "close" at bounding box center [529, 15] width 5 height 5
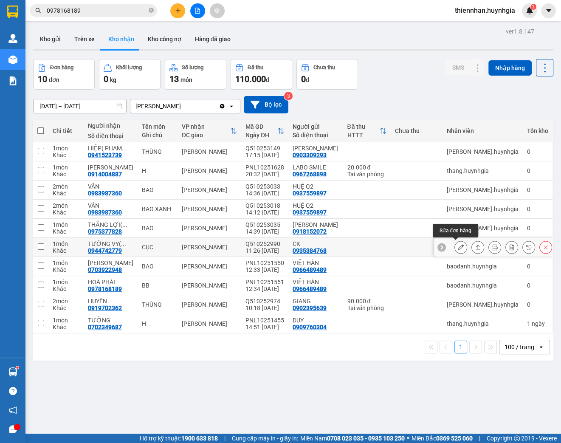
click at [458, 247] on icon at bounding box center [461, 247] width 6 height 6
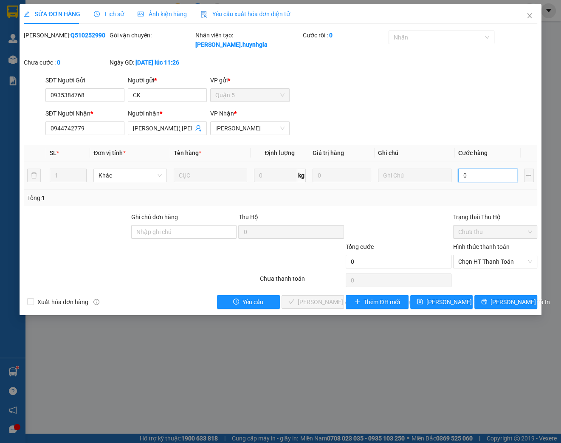
click at [471, 177] on input "0" at bounding box center [487, 176] width 59 height 14
drag, startPoint x: 476, startPoint y: 261, endPoint x: 478, endPoint y: 268, distance: 8.1
click at [476, 261] on span "Chọn HT Thanh Toán" at bounding box center [495, 261] width 74 height 13
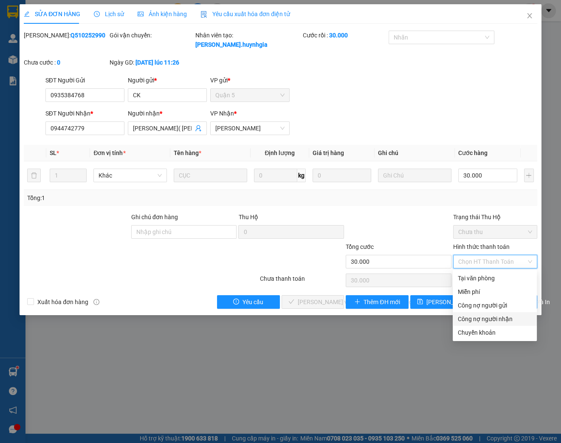
click at [490, 319] on div "Công nợ người nhận" at bounding box center [495, 318] width 74 height 9
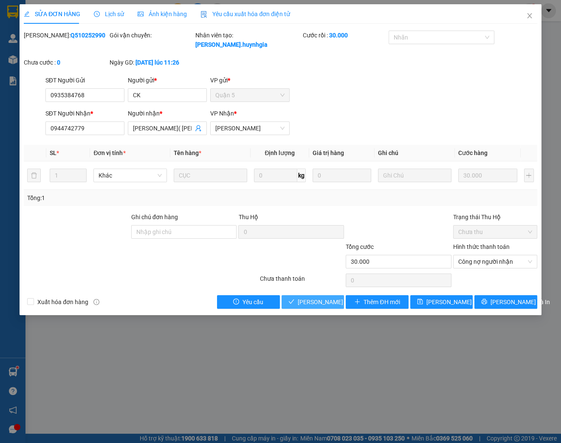
click at [323, 302] on span "[PERSON_NAME] và [PERSON_NAME] hàng" at bounding box center [355, 301] width 115 height 9
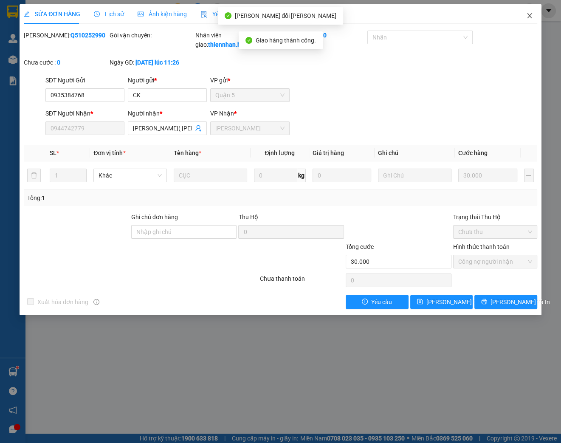
click at [528, 17] on icon "close" at bounding box center [529, 15] width 5 height 5
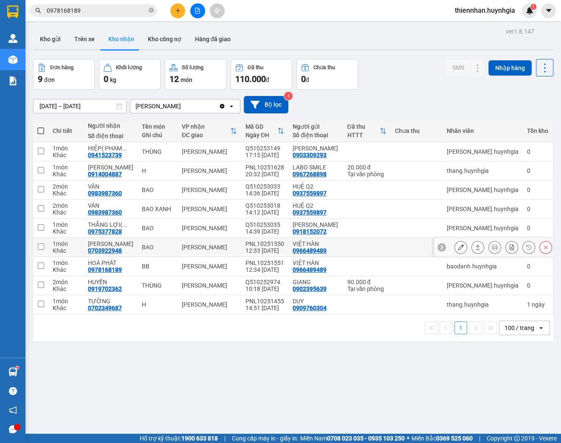
click at [458, 244] on icon at bounding box center [461, 247] width 6 height 6
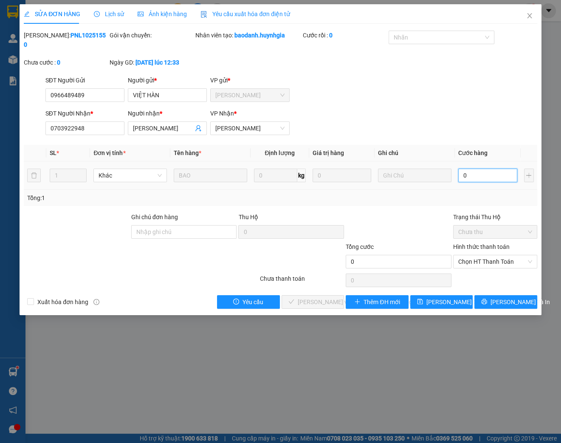
click at [469, 176] on input "0" at bounding box center [487, 176] width 59 height 14
click at [497, 260] on span "Chọn HT Thanh Toán" at bounding box center [495, 261] width 74 height 13
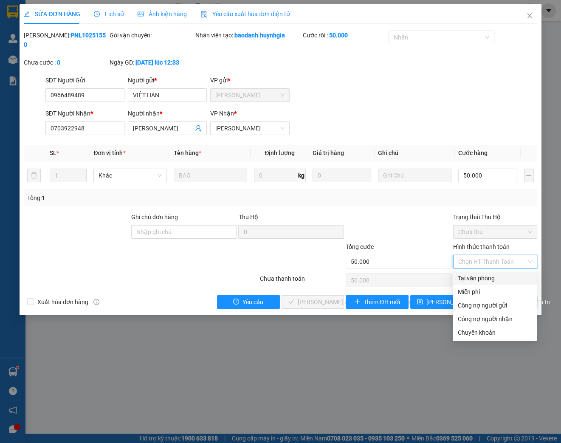
click at [491, 280] on div "Tại văn phòng" at bounding box center [495, 278] width 74 height 9
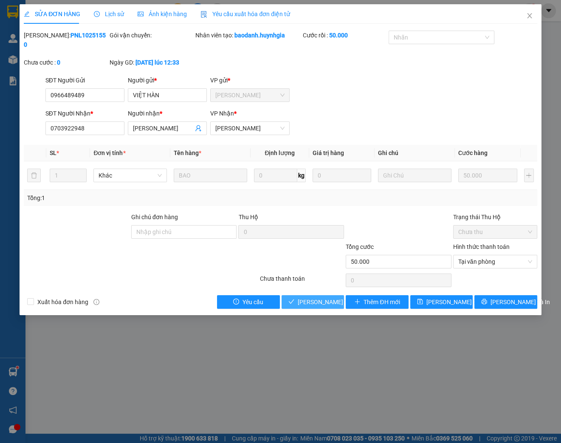
click at [313, 301] on span "[PERSON_NAME] và [PERSON_NAME] hàng" at bounding box center [355, 301] width 115 height 9
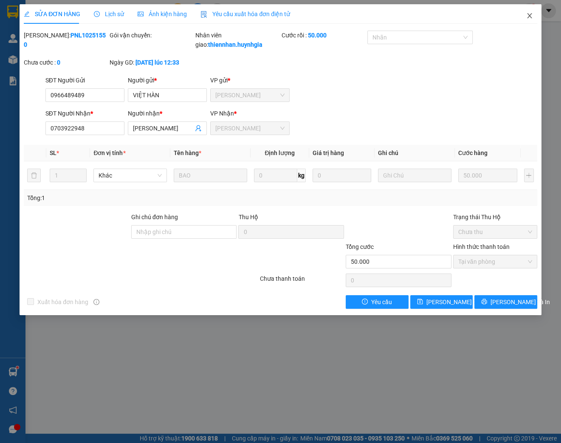
click at [531, 12] on span "Close" at bounding box center [530, 16] width 24 height 24
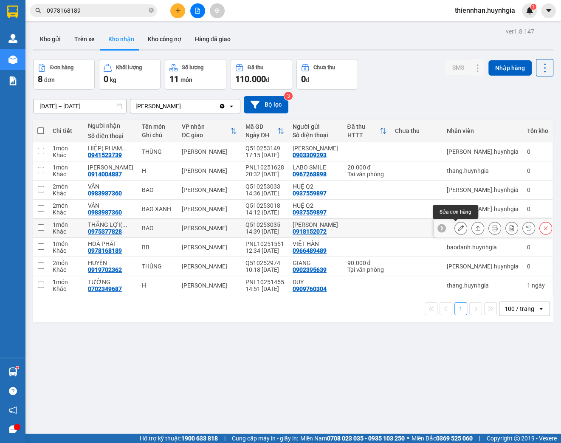
click at [458, 229] on icon at bounding box center [461, 228] width 6 height 6
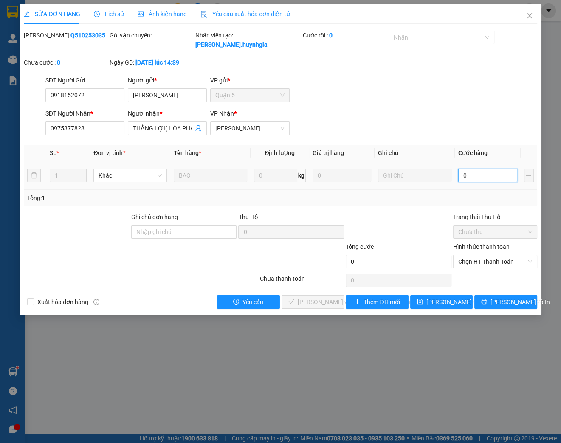
click at [486, 178] on input "0" at bounding box center [487, 176] width 59 height 14
click at [498, 263] on span "Chọn HT Thanh Toán" at bounding box center [495, 261] width 74 height 13
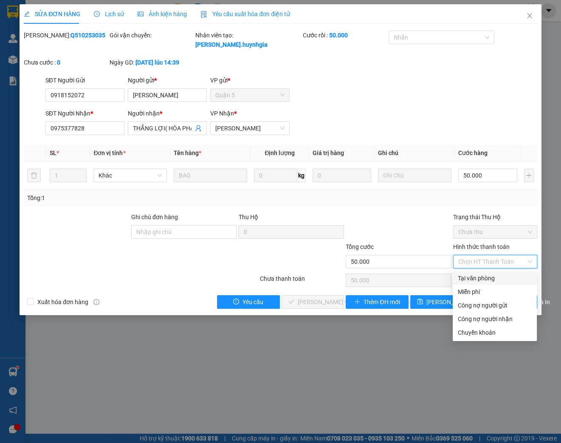
click at [492, 279] on div "Tại văn phòng" at bounding box center [495, 278] width 74 height 9
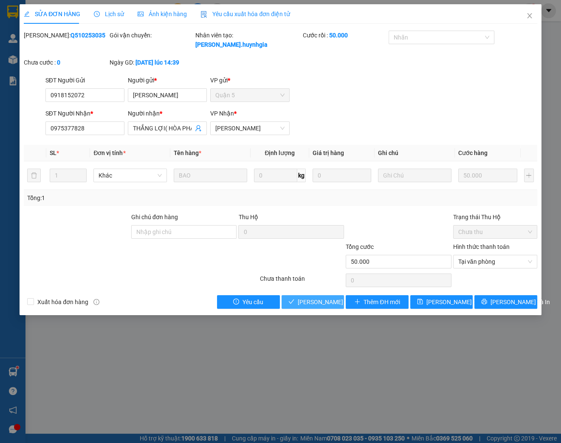
click at [320, 304] on span "[PERSON_NAME] và [PERSON_NAME] hàng" at bounding box center [355, 301] width 115 height 9
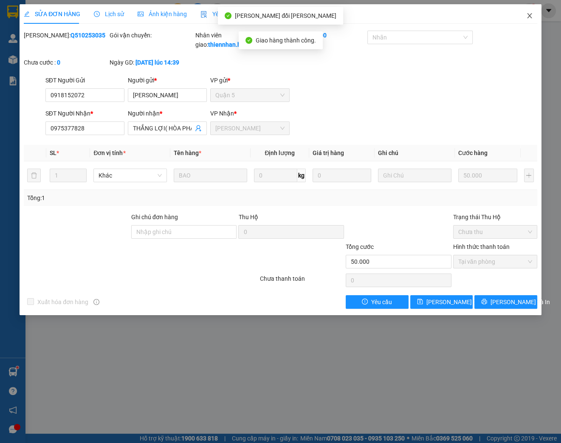
click at [528, 17] on icon "close" at bounding box center [529, 15] width 5 height 5
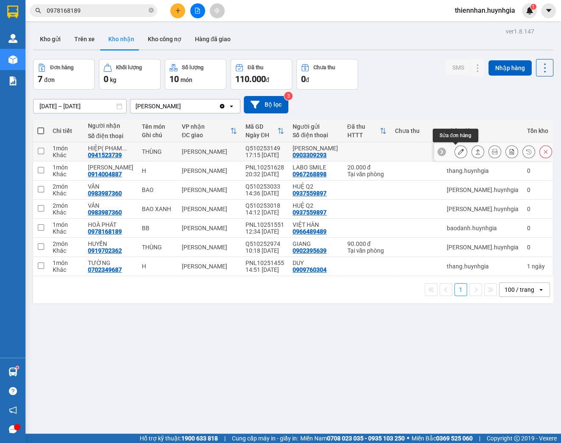
click at [459, 154] on button at bounding box center [461, 151] width 12 height 15
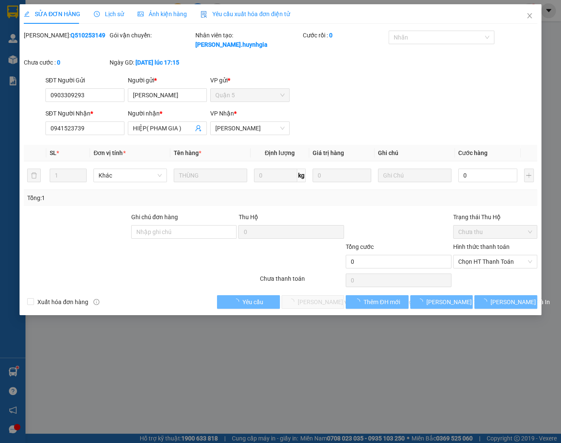
click at [471, 167] on td "0" at bounding box center [488, 175] width 66 height 28
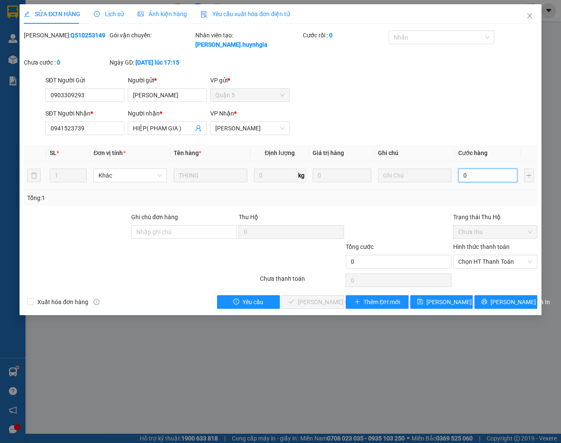
click at [471, 173] on input "0" at bounding box center [487, 176] width 59 height 14
click at [464, 263] on span "Chọn HT Thanh Toán" at bounding box center [495, 261] width 74 height 13
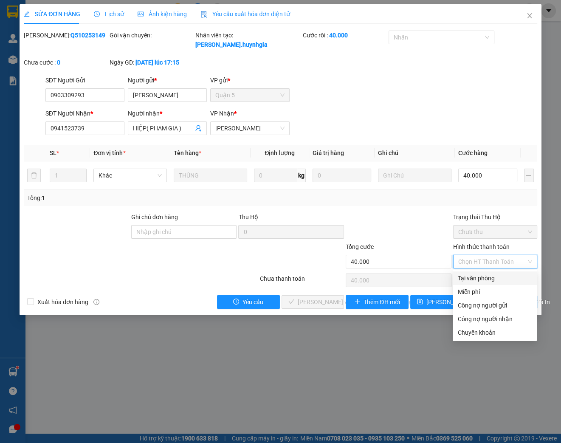
click at [470, 277] on div "Tại văn phòng" at bounding box center [495, 278] width 74 height 9
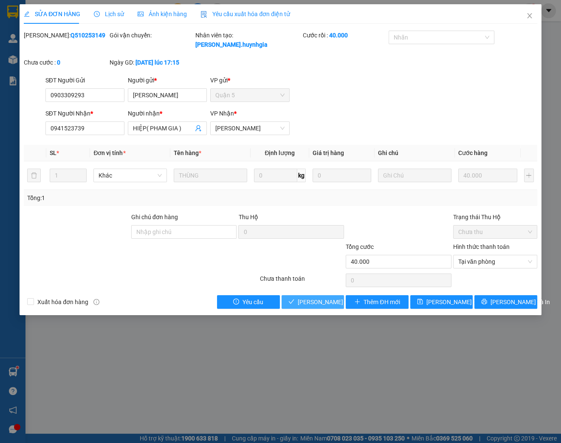
click at [312, 301] on span "[PERSON_NAME] và [PERSON_NAME] hàng" at bounding box center [355, 301] width 115 height 9
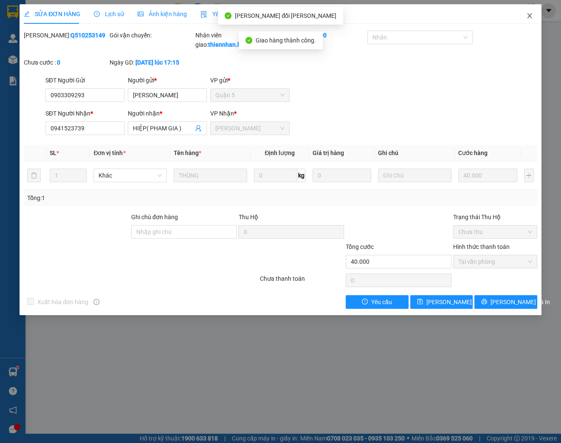
click at [530, 17] on icon "close" at bounding box center [529, 15] width 5 height 5
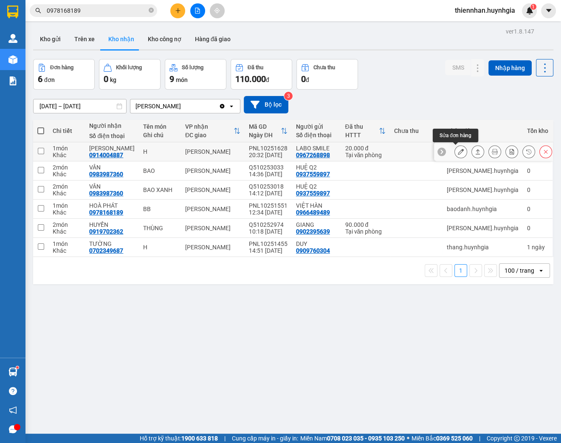
click at [455, 155] on button at bounding box center [461, 151] width 12 height 15
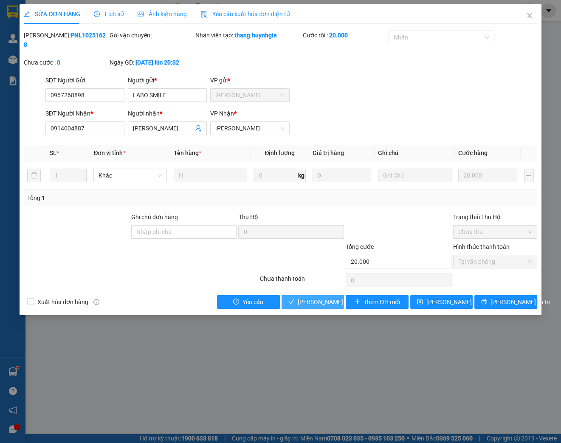
click at [321, 303] on span "[PERSON_NAME] và [PERSON_NAME] hàng" at bounding box center [355, 301] width 115 height 9
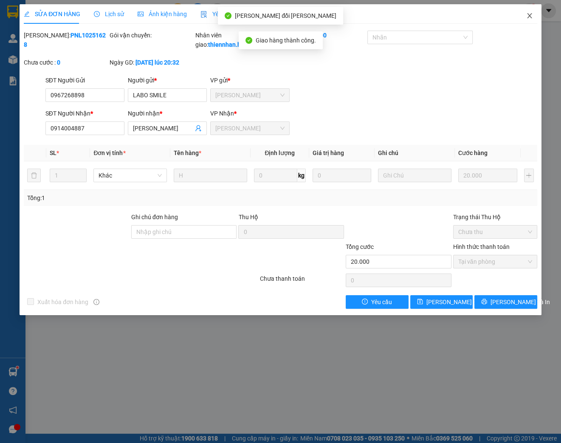
click at [530, 17] on icon "close" at bounding box center [529, 15] width 5 height 5
